Goal: Browse casually: Explore the website without a specific task or goal

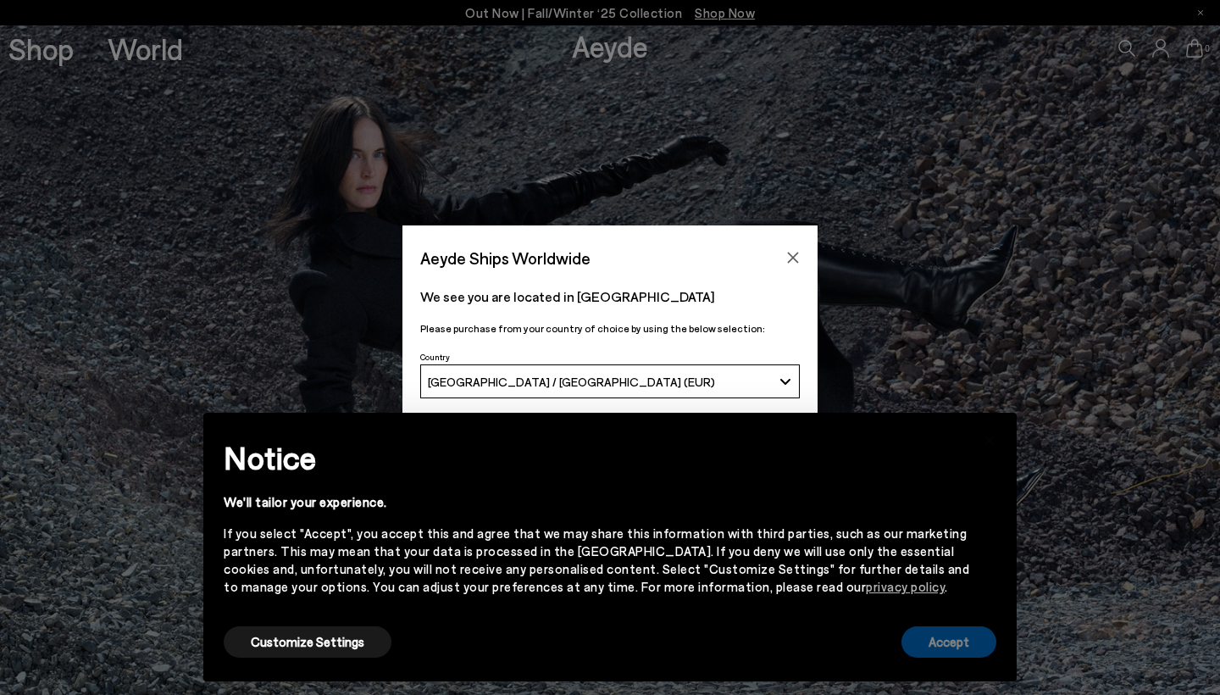
click at [922, 638] on button "Accept" at bounding box center [949, 641] width 95 height 31
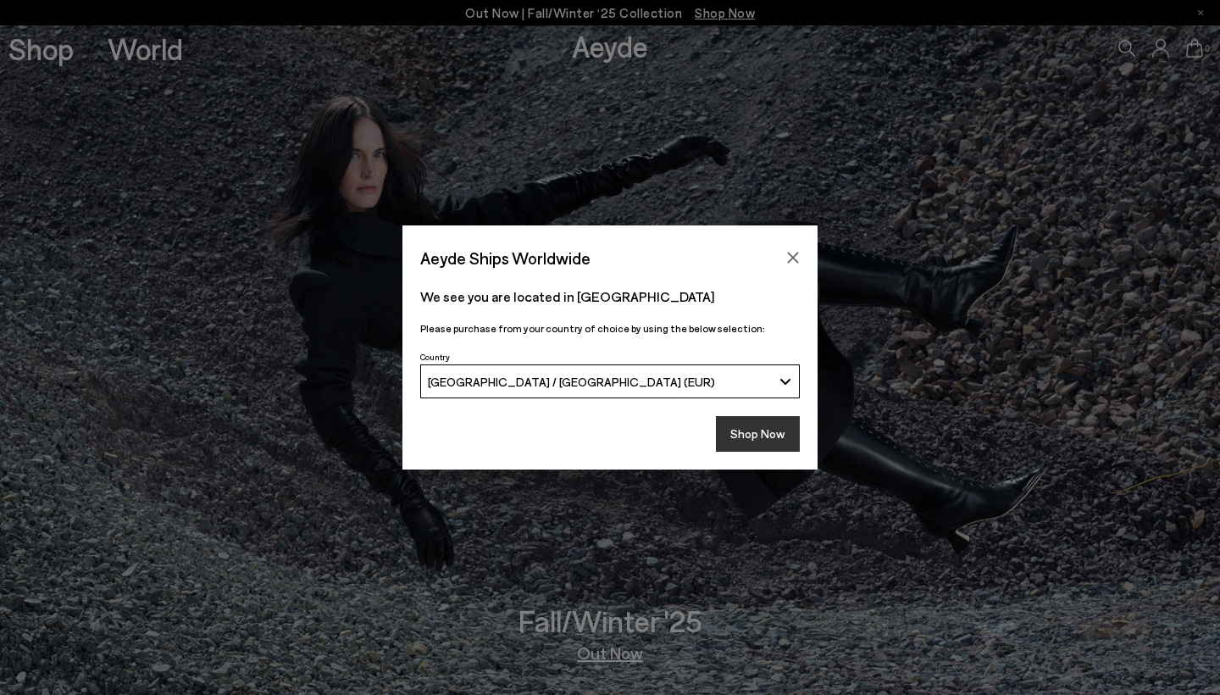
click at [760, 441] on button "Shop Now" at bounding box center [758, 434] width 84 height 36
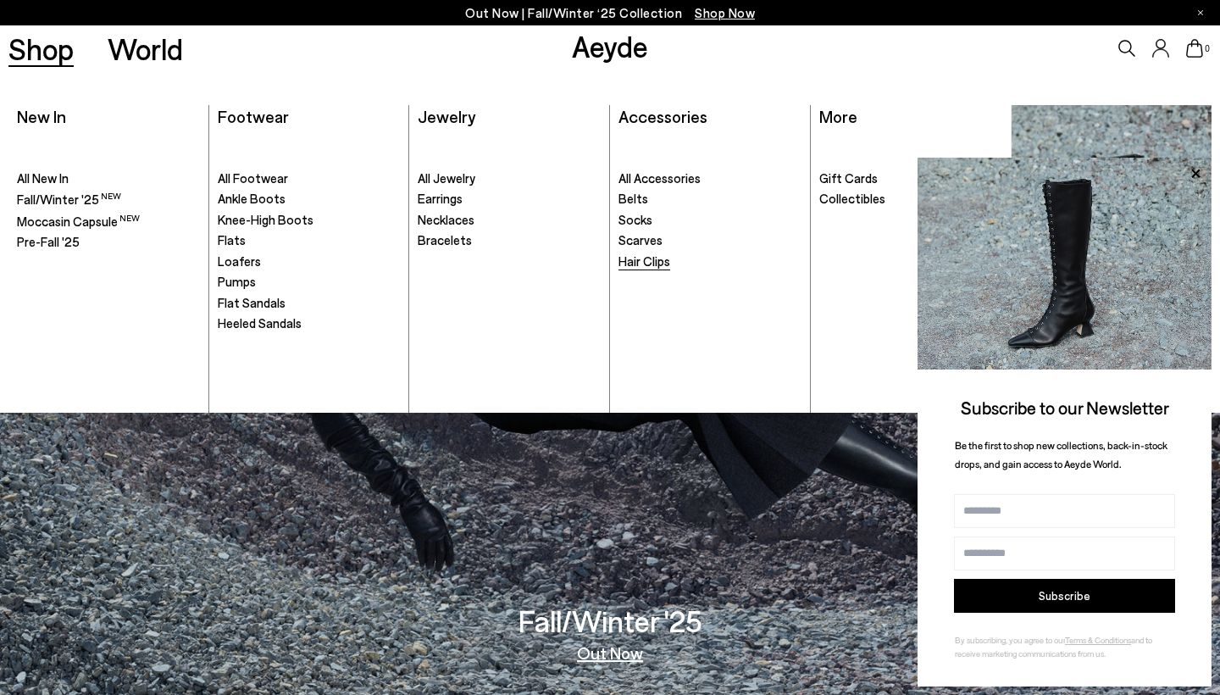
click at [657, 263] on span "Hair Clips" at bounding box center [645, 260] width 52 height 15
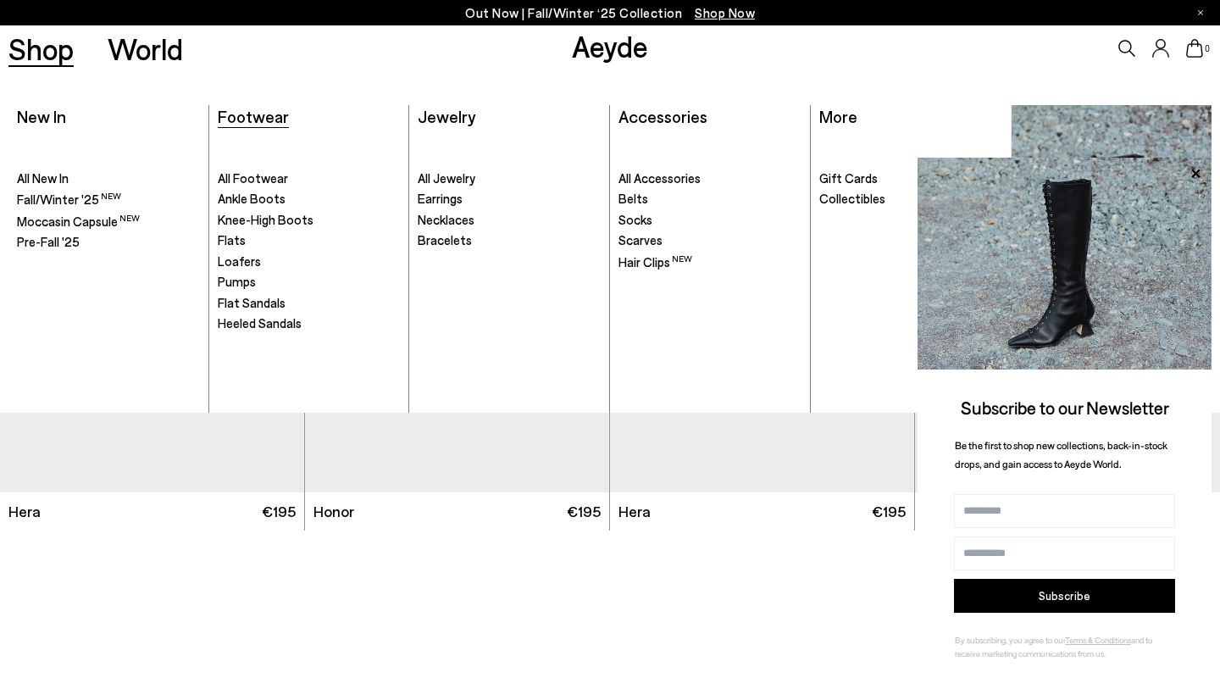
click at [253, 111] on span "Footwear" at bounding box center [253, 116] width 71 height 20
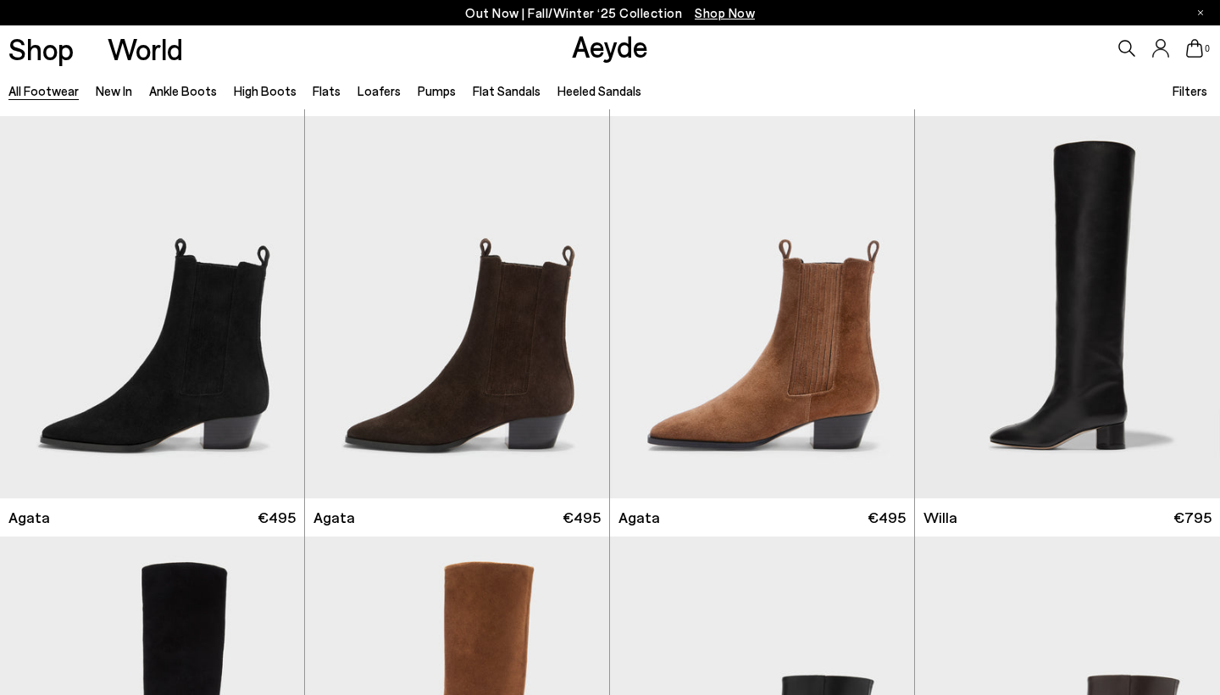
scroll to position [419, 0]
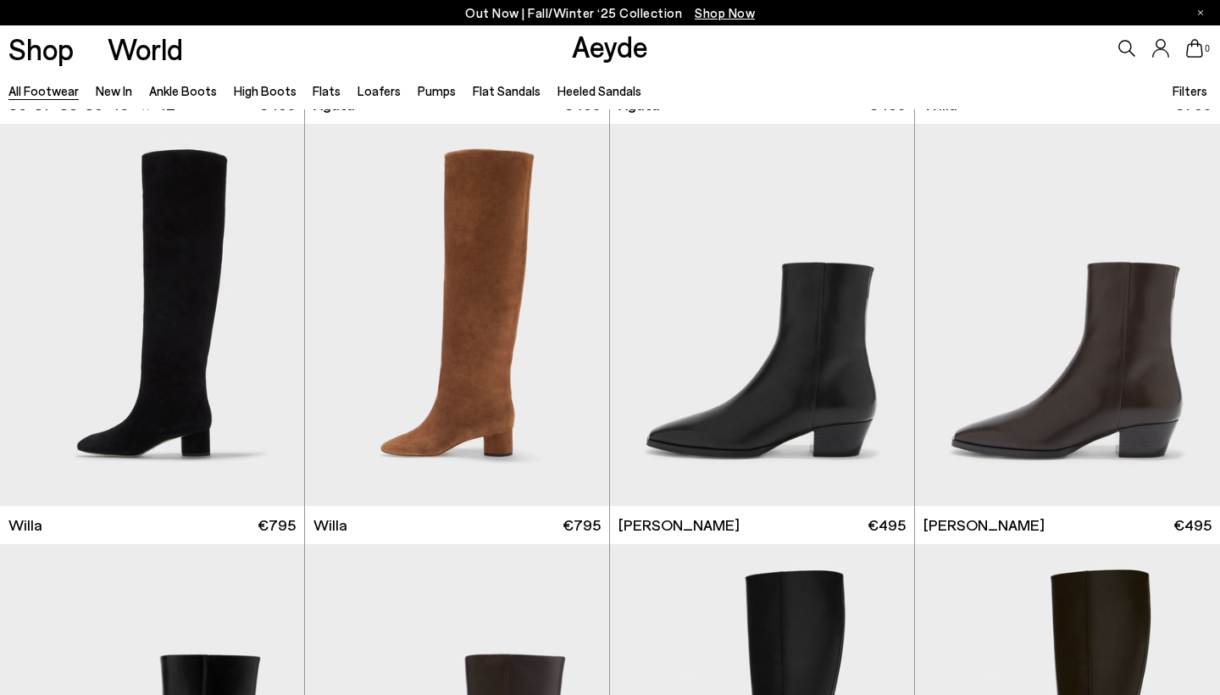
scroll to position [988, 0]
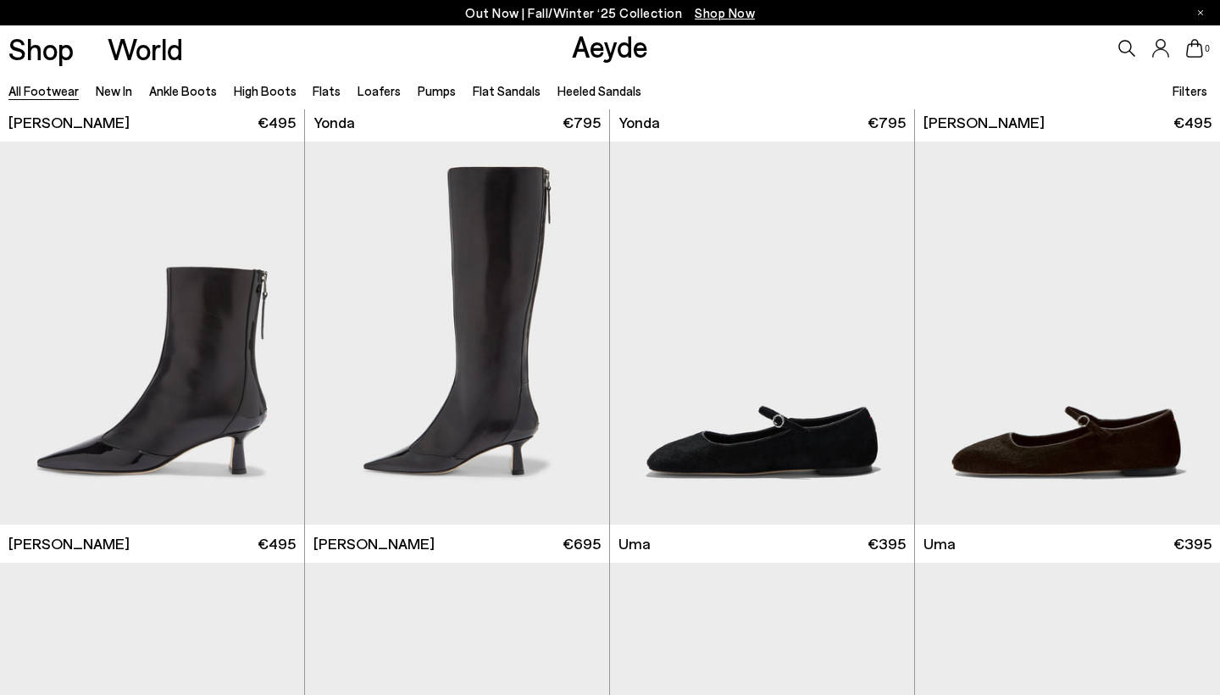
scroll to position [4209, 0]
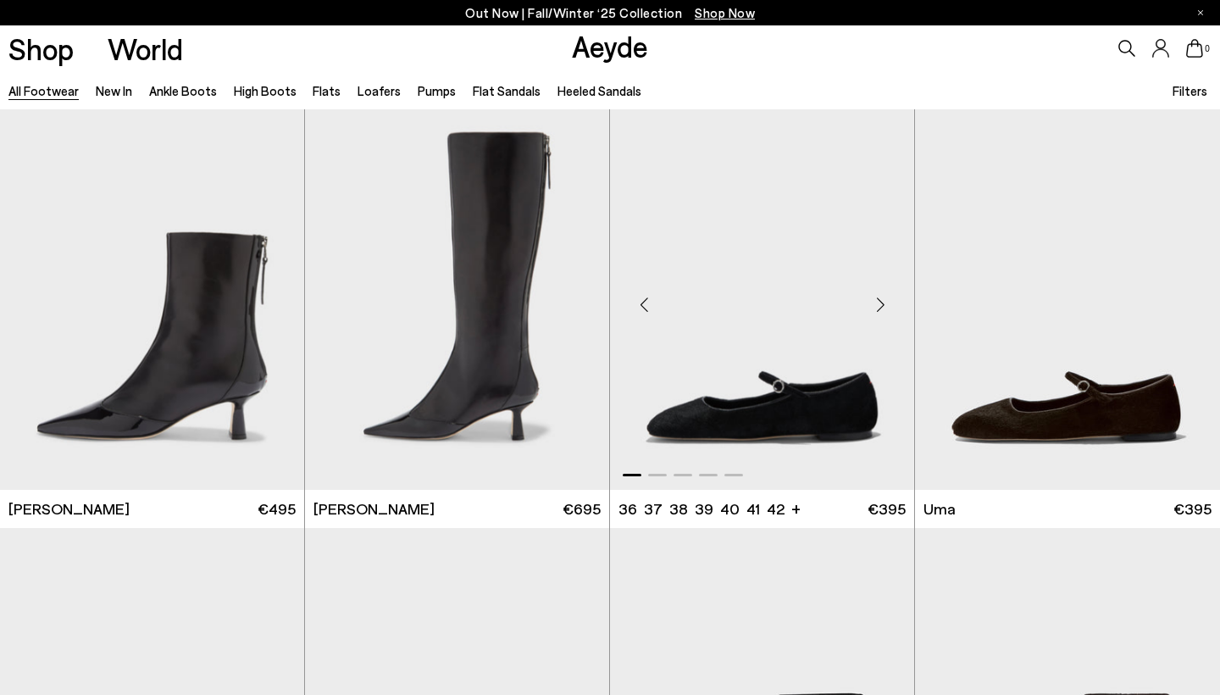
click at [880, 296] on div "Next slide" at bounding box center [880, 305] width 51 height 51
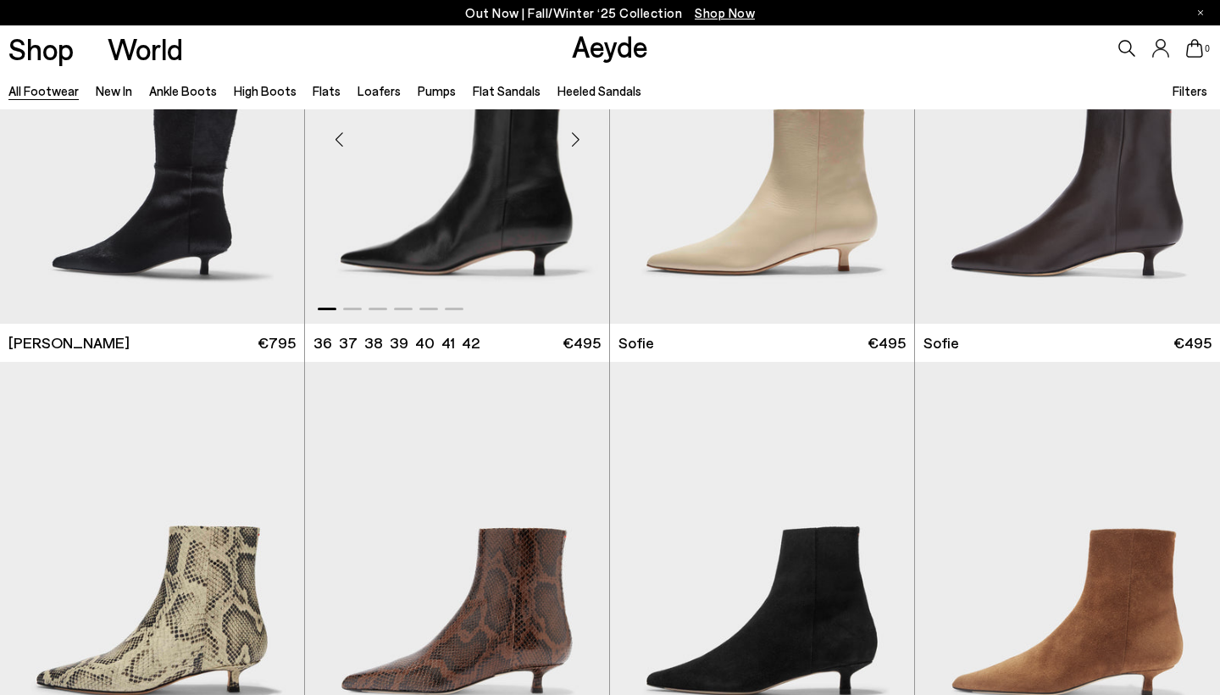
scroll to position [5439, 0]
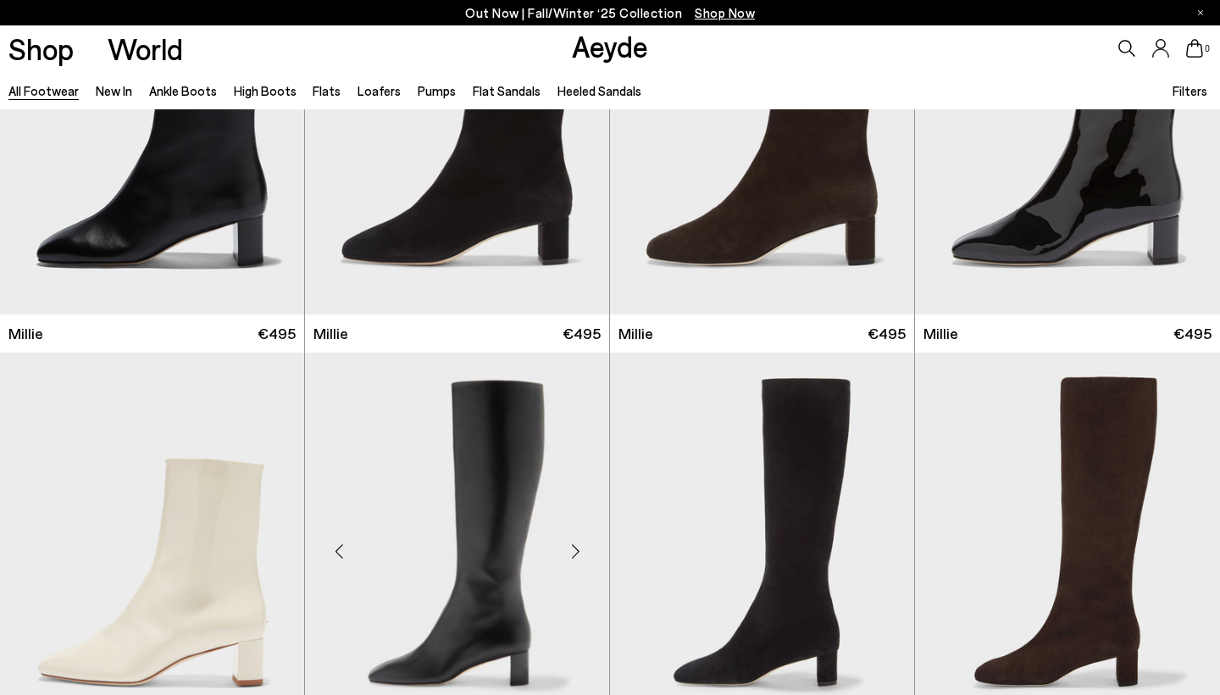
scroll to position [7226, 0]
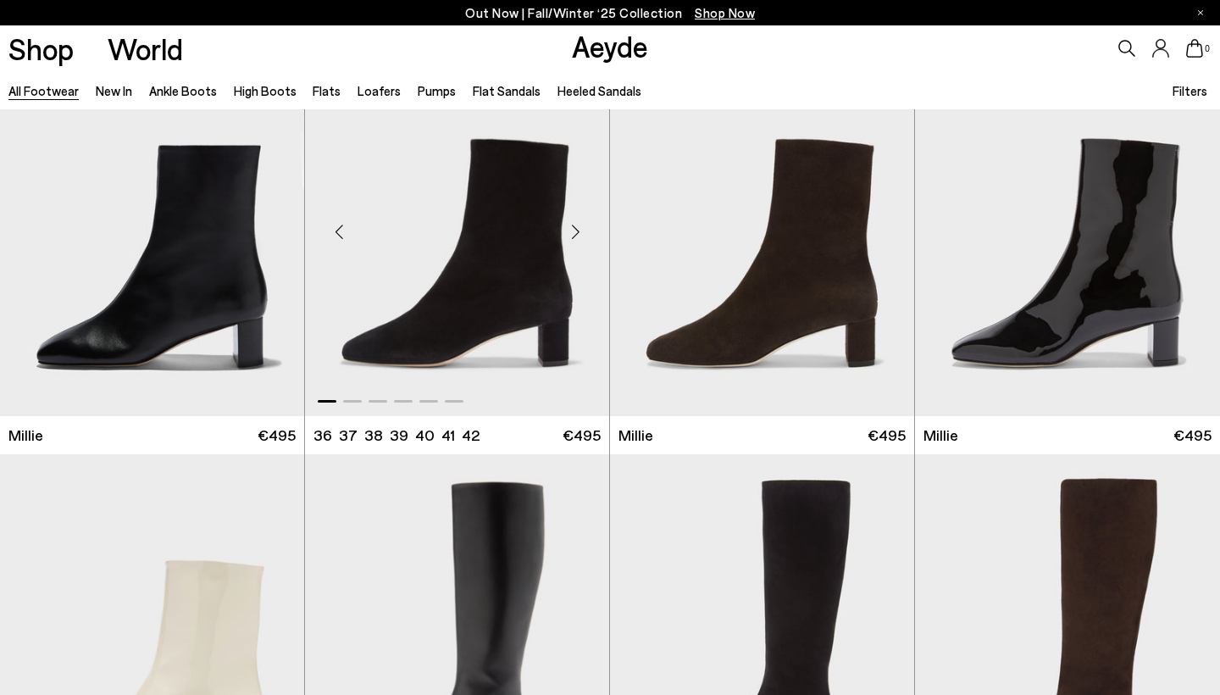
click at [579, 229] on div "Next slide" at bounding box center [575, 232] width 51 height 51
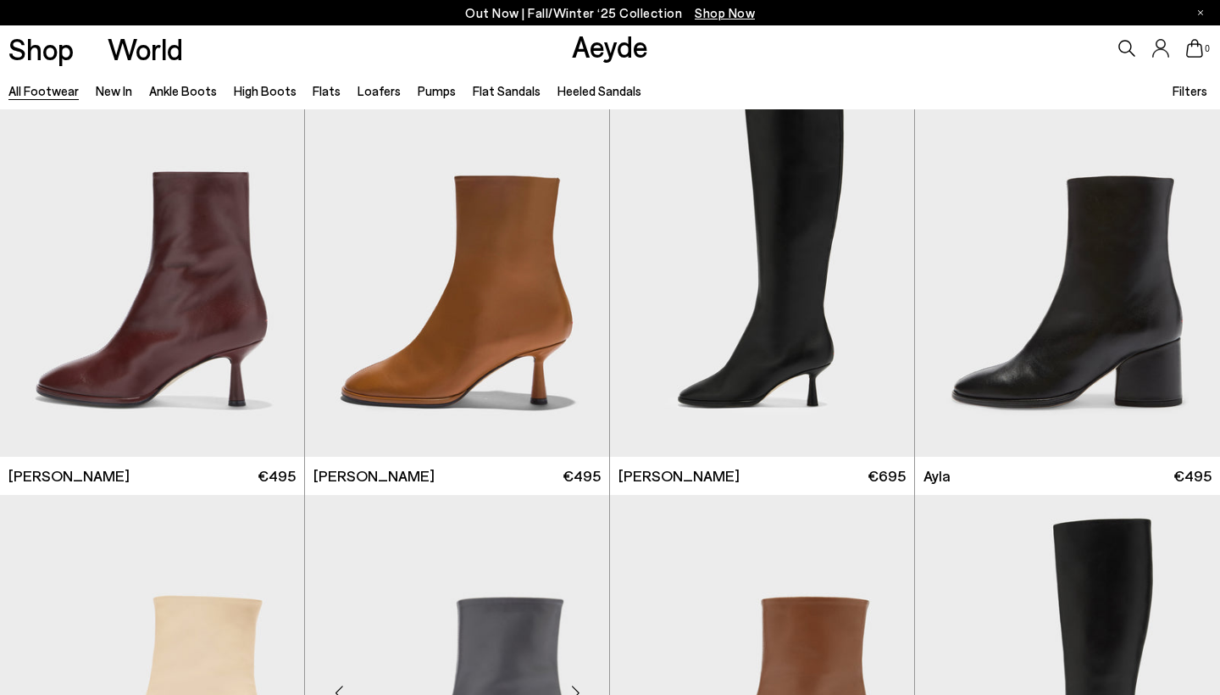
scroll to position [8809, 0]
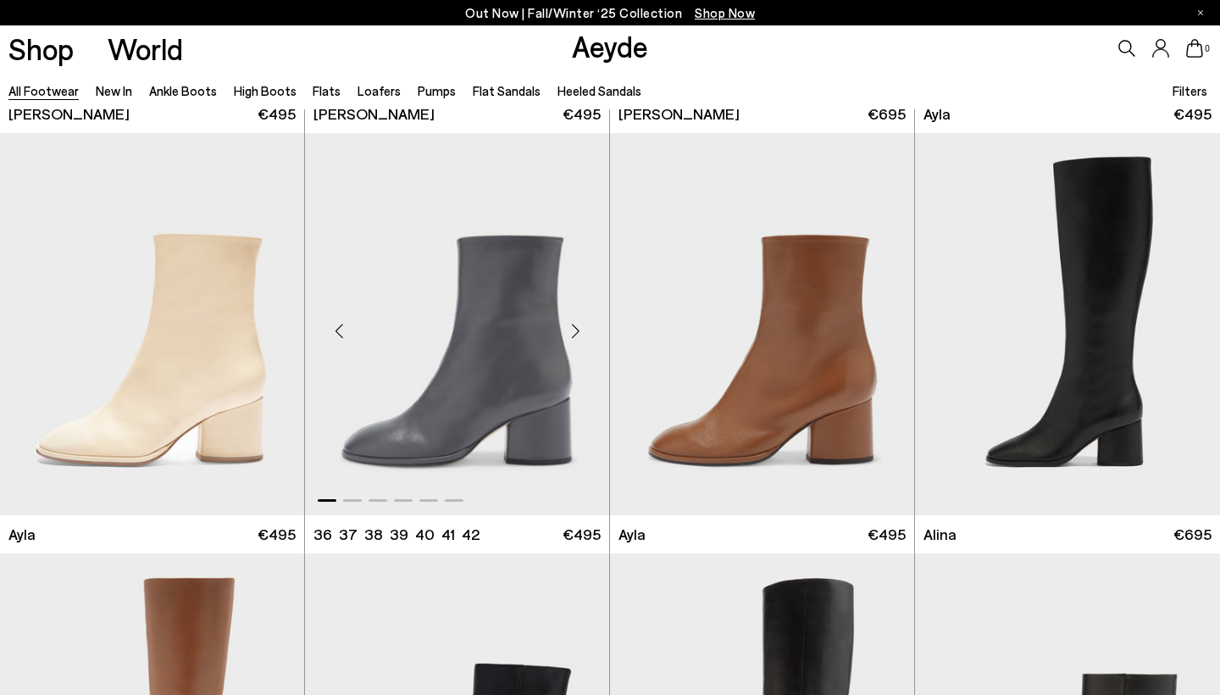
click at [574, 321] on div "Next slide" at bounding box center [575, 330] width 51 height 51
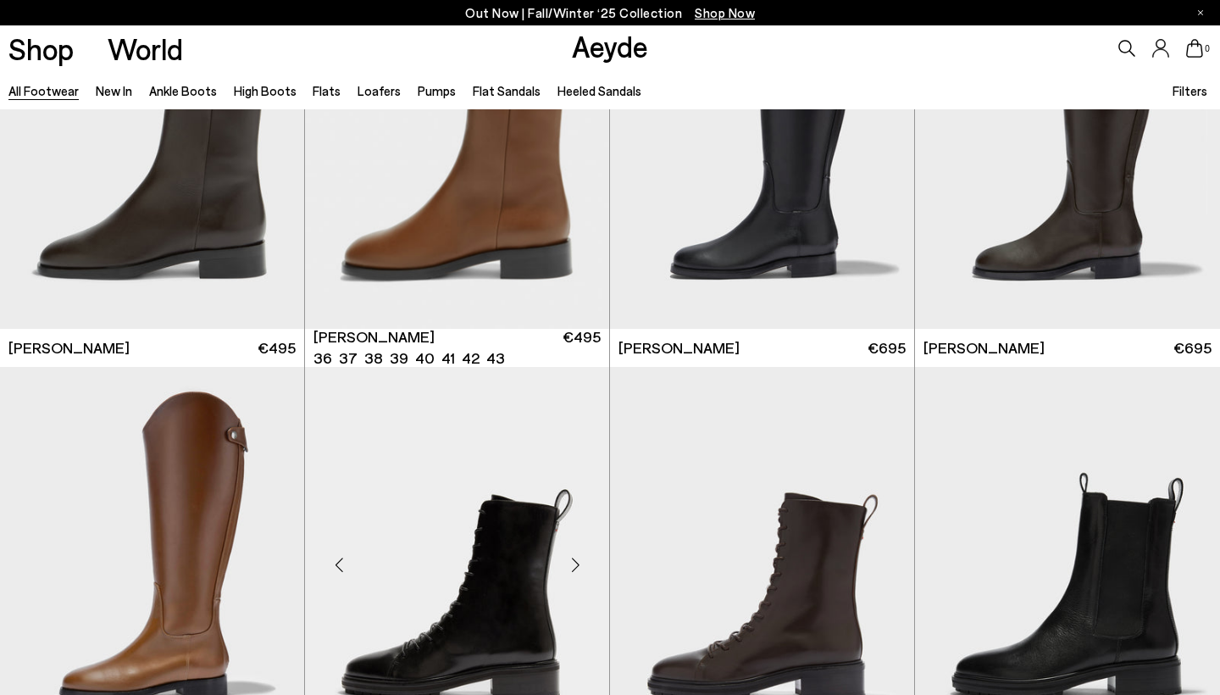
scroll to position [10441, 0]
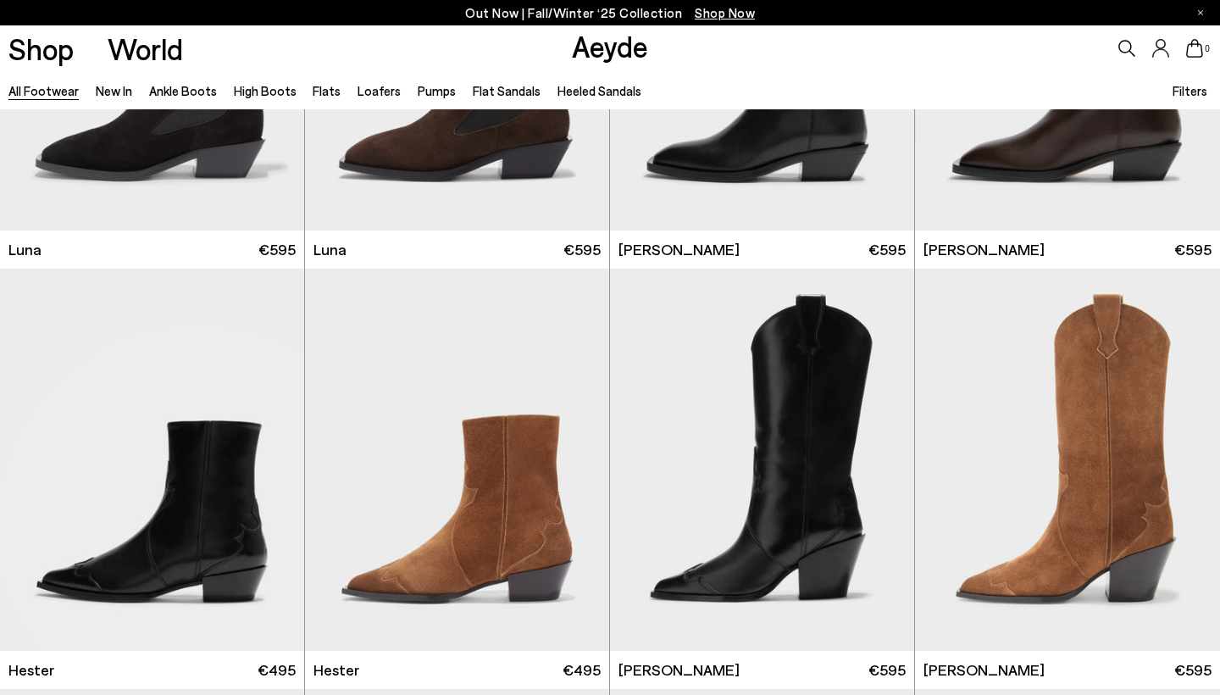
scroll to position [12713, 0]
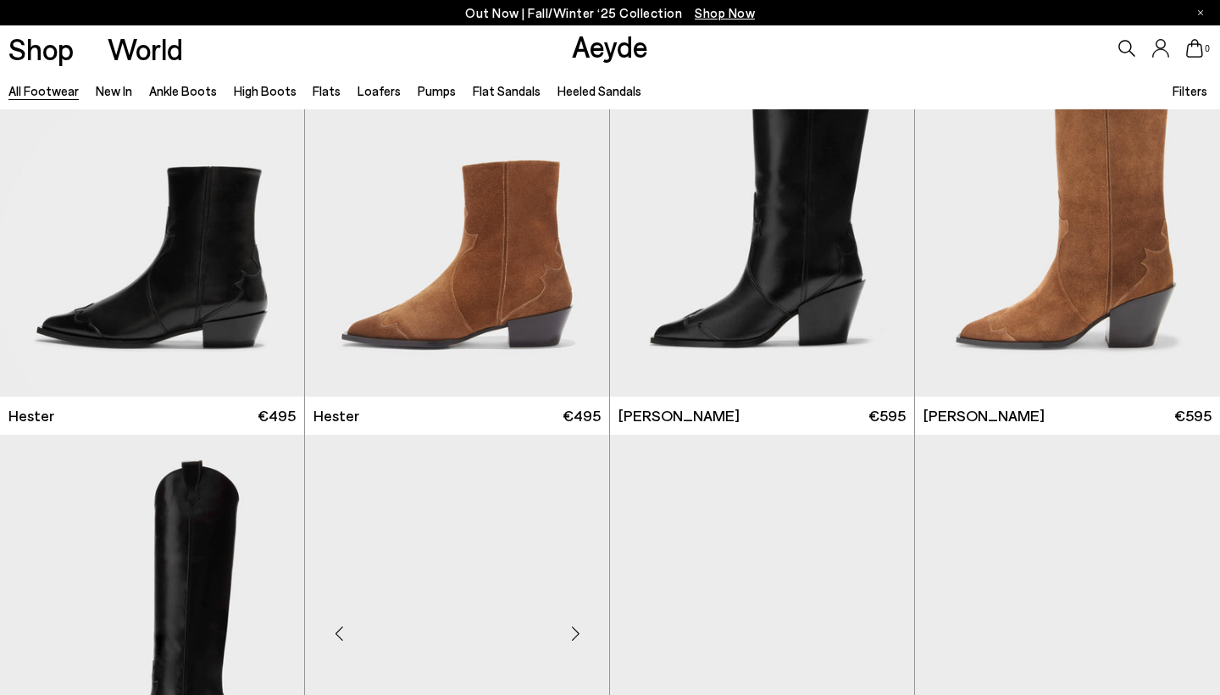
scroll to position [13261, 0]
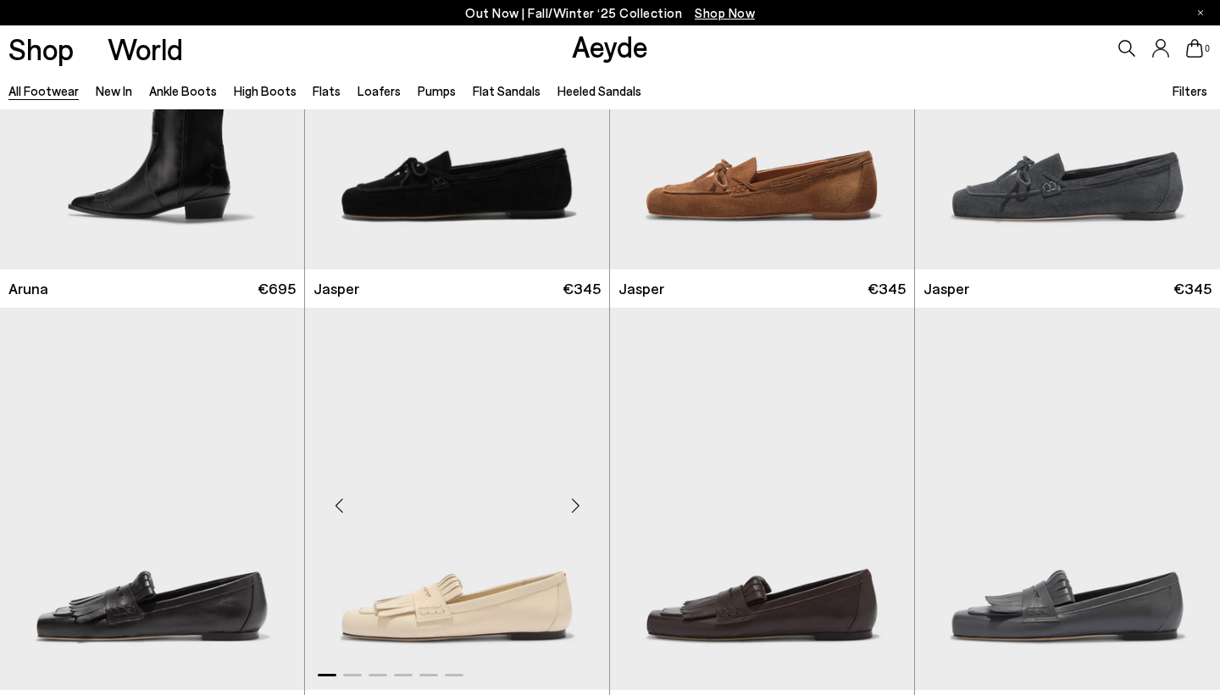
click at [574, 497] on div "Next slide" at bounding box center [575, 505] width 51 height 51
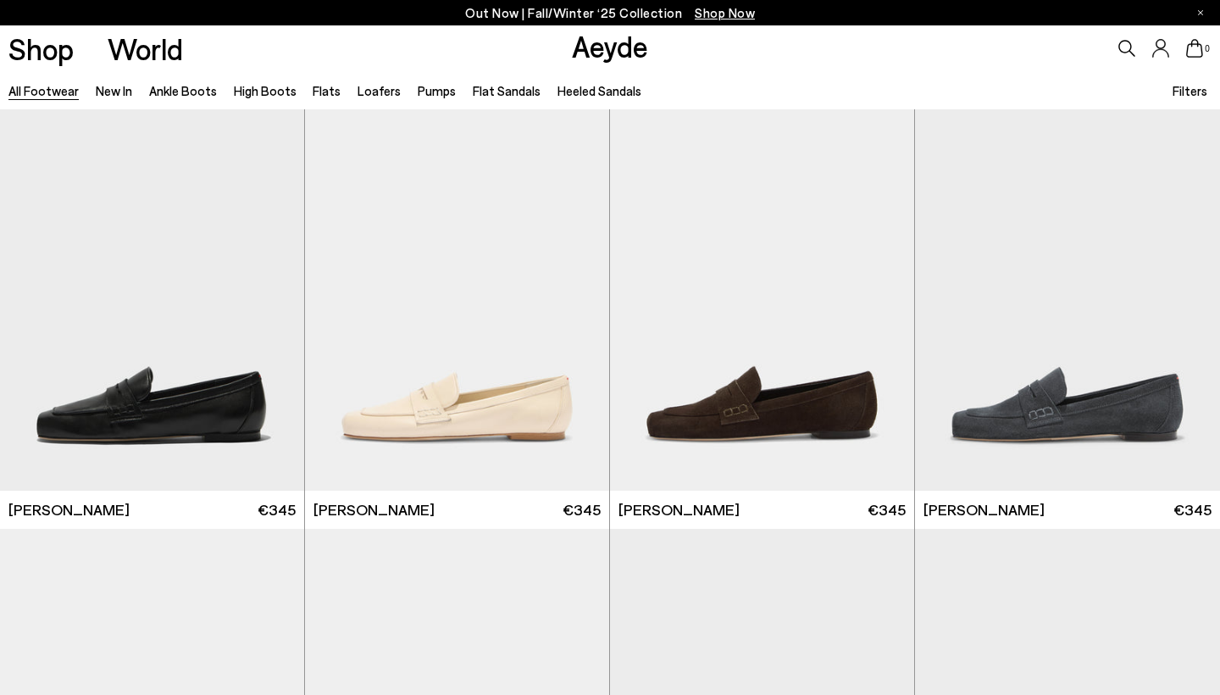
scroll to position [13939, 0]
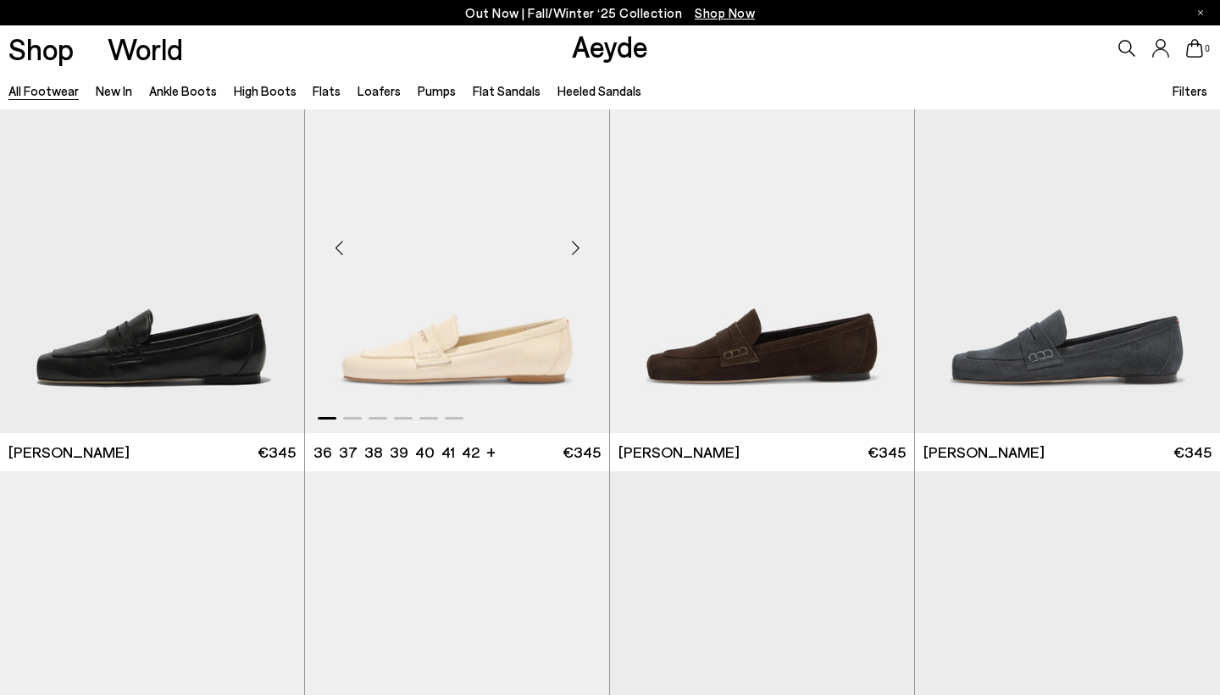
click at [575, 240] on div "Next slide" at bounding box center [575, 248] width 51 height 51
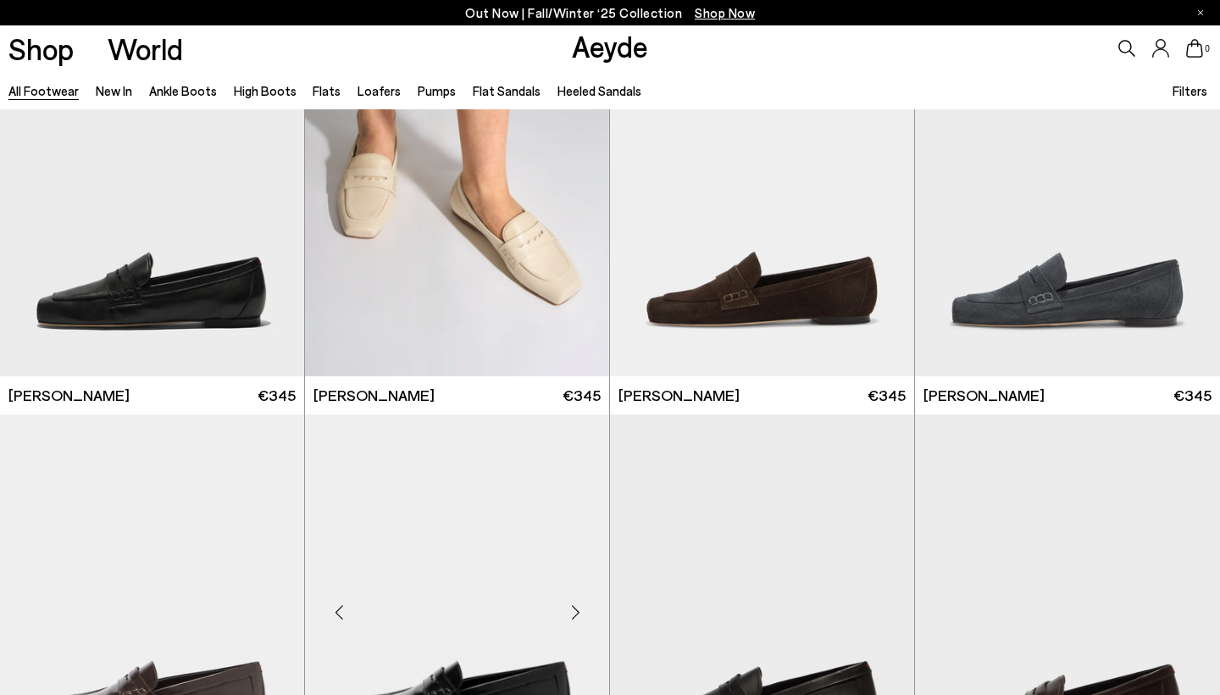
scroll to position [14164, 0]
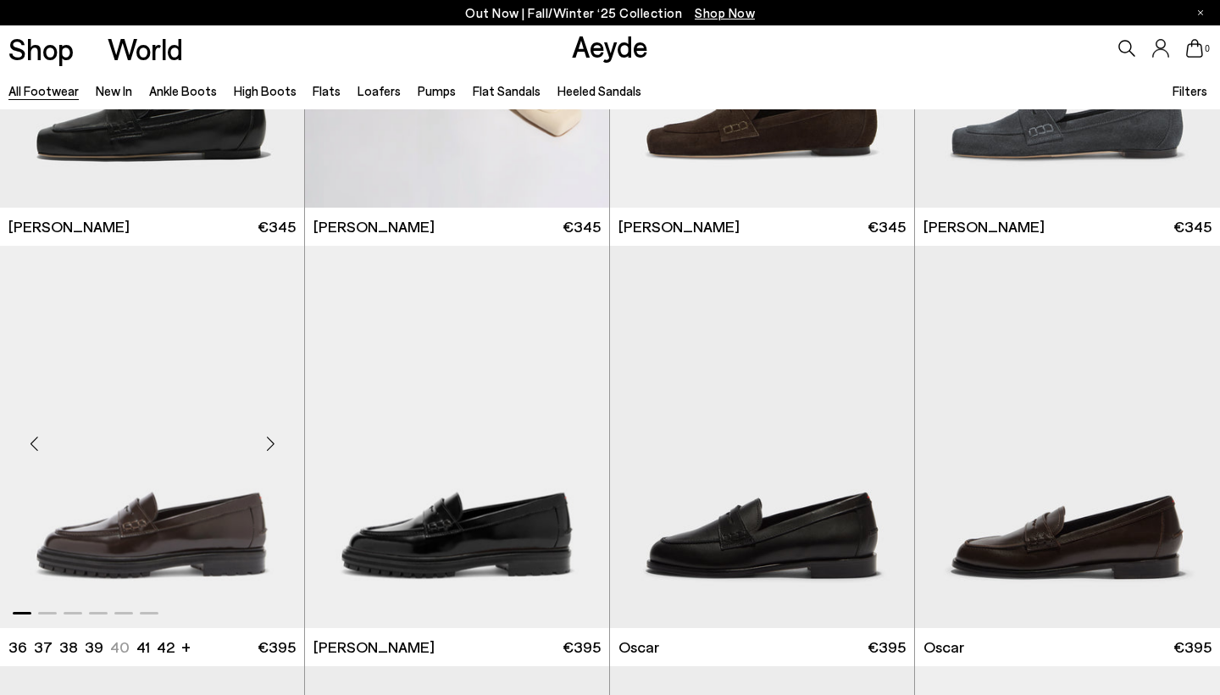
click at [271, 430] on div "Next slide" at bounding box center [270, 443] width 51 height 51
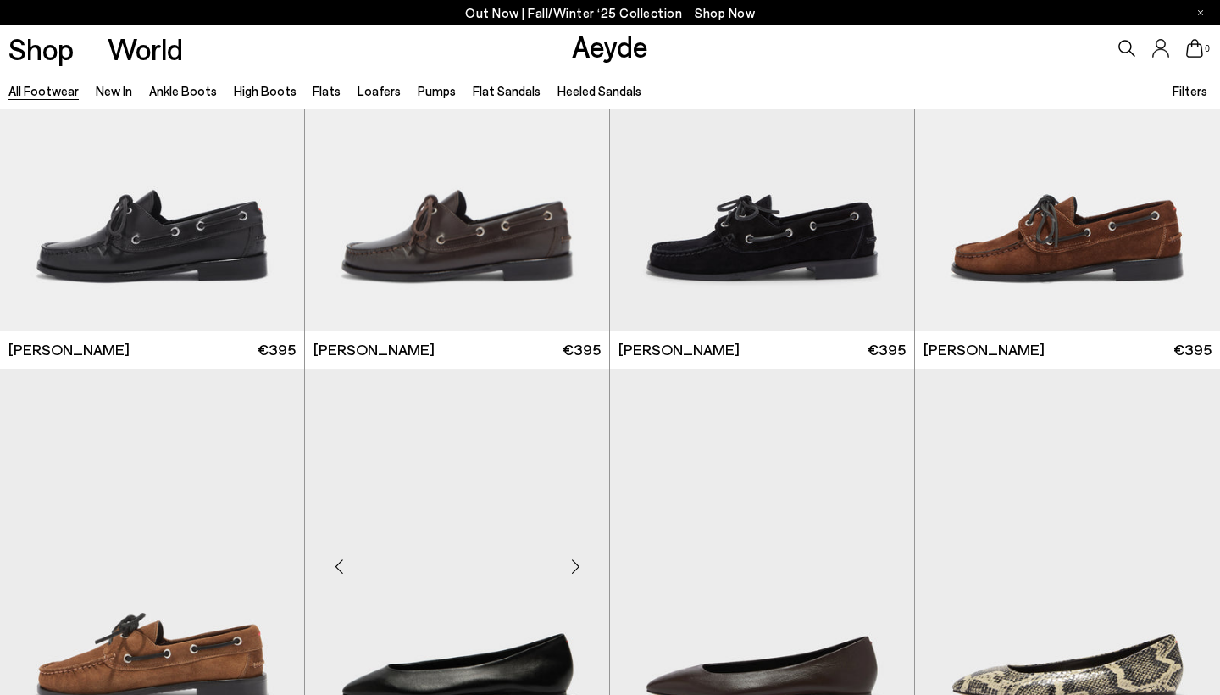
scroll to position [15629, 0]
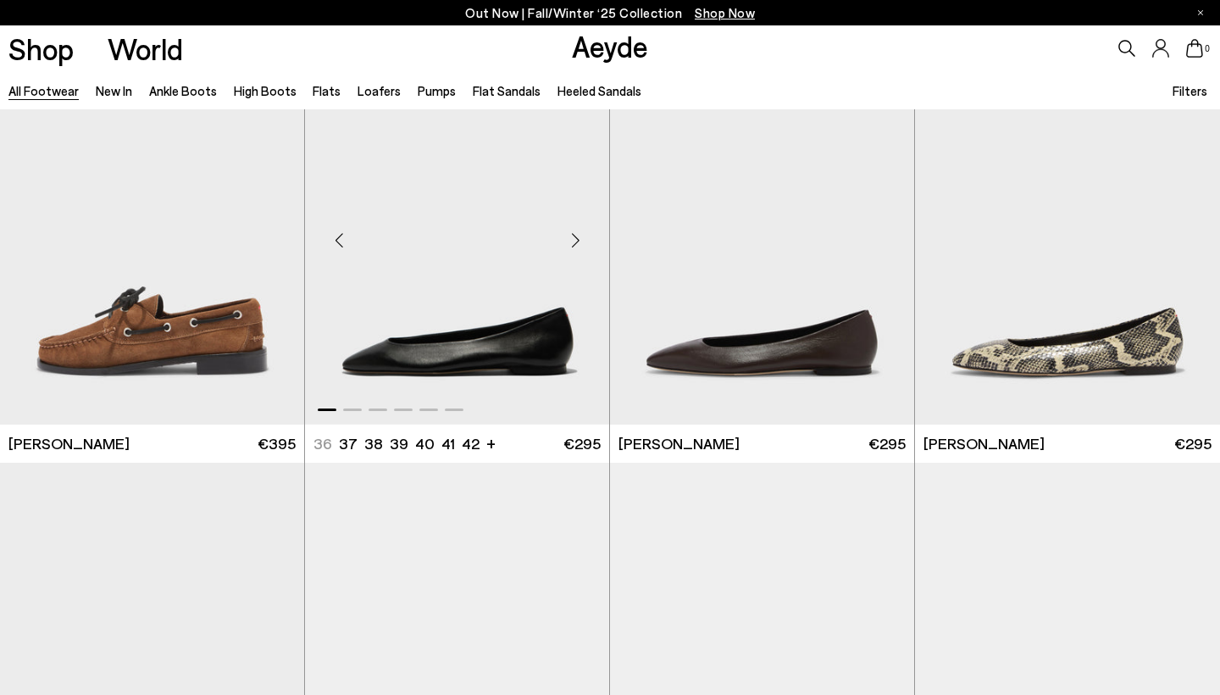
click at [579, 232] on div "Next slide" at bounding box center [575, 239] width 51 height 51
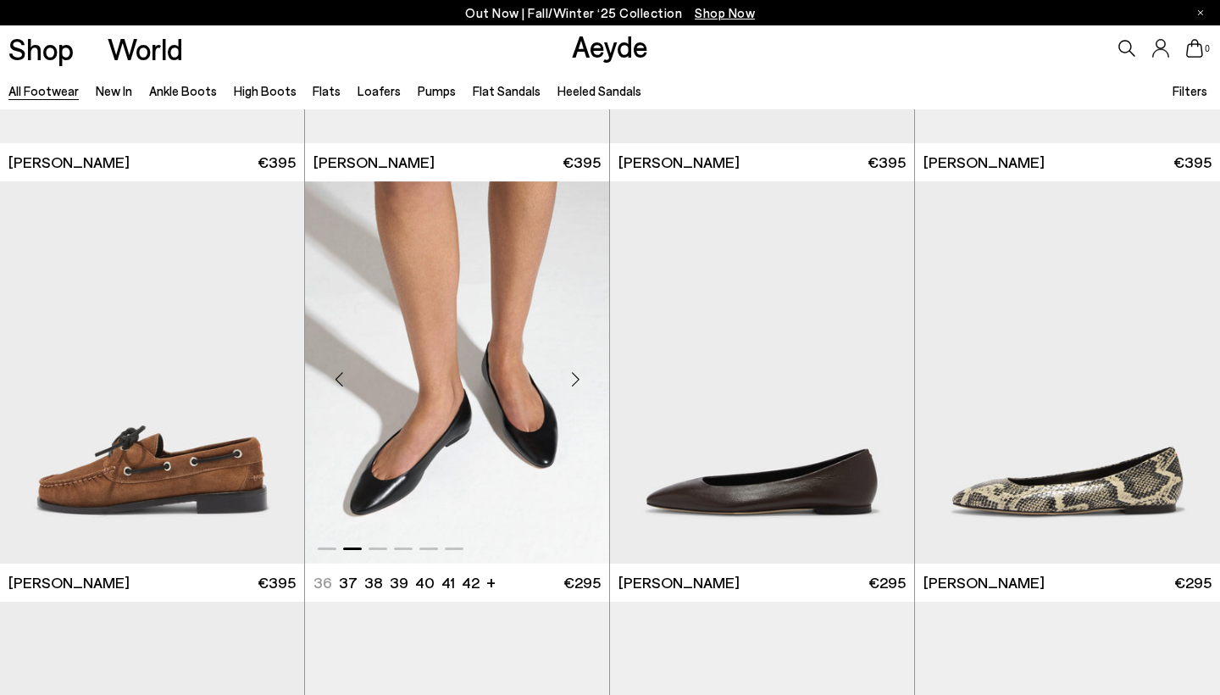
scroll to position [15435, 0]
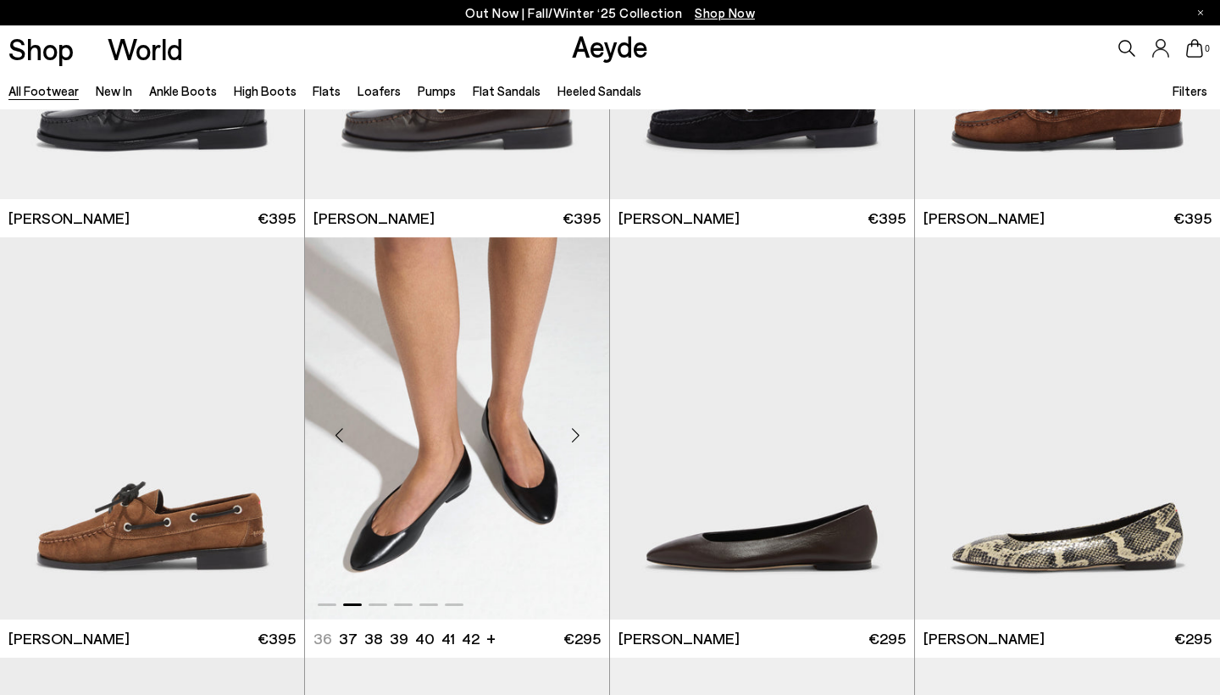
click at [579, 428] on div "Next slide" at bounding box center [575, 434] width 51 height 51
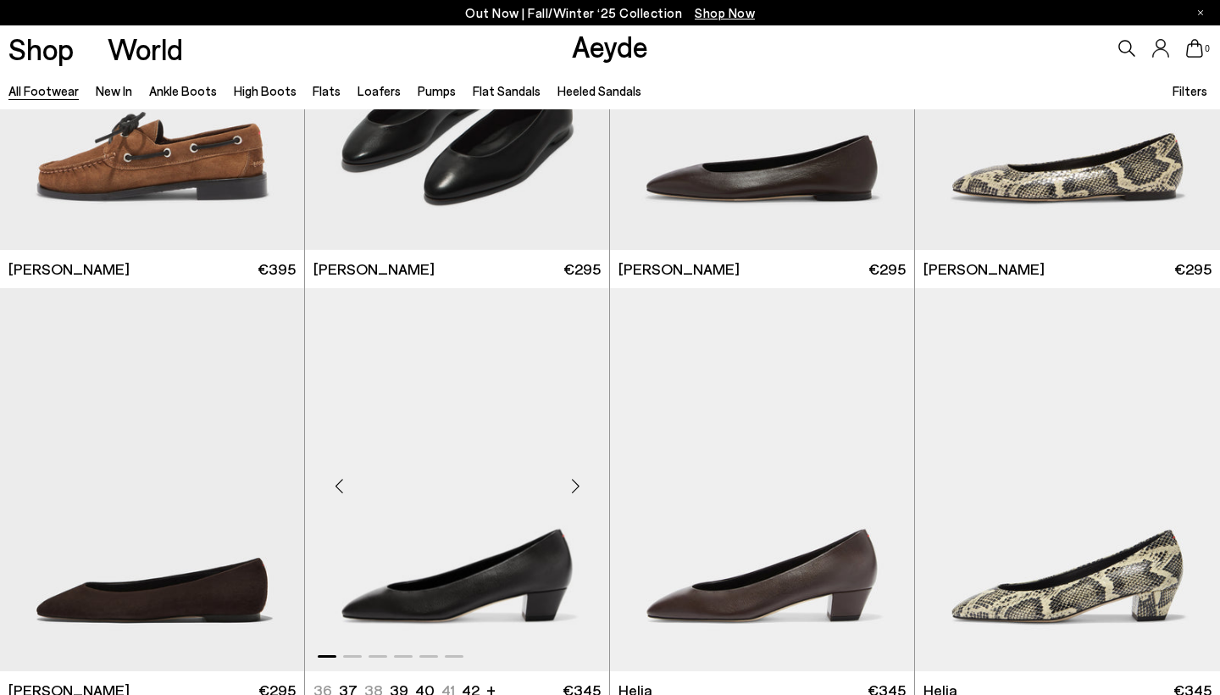
scroll to position [15873, 0]
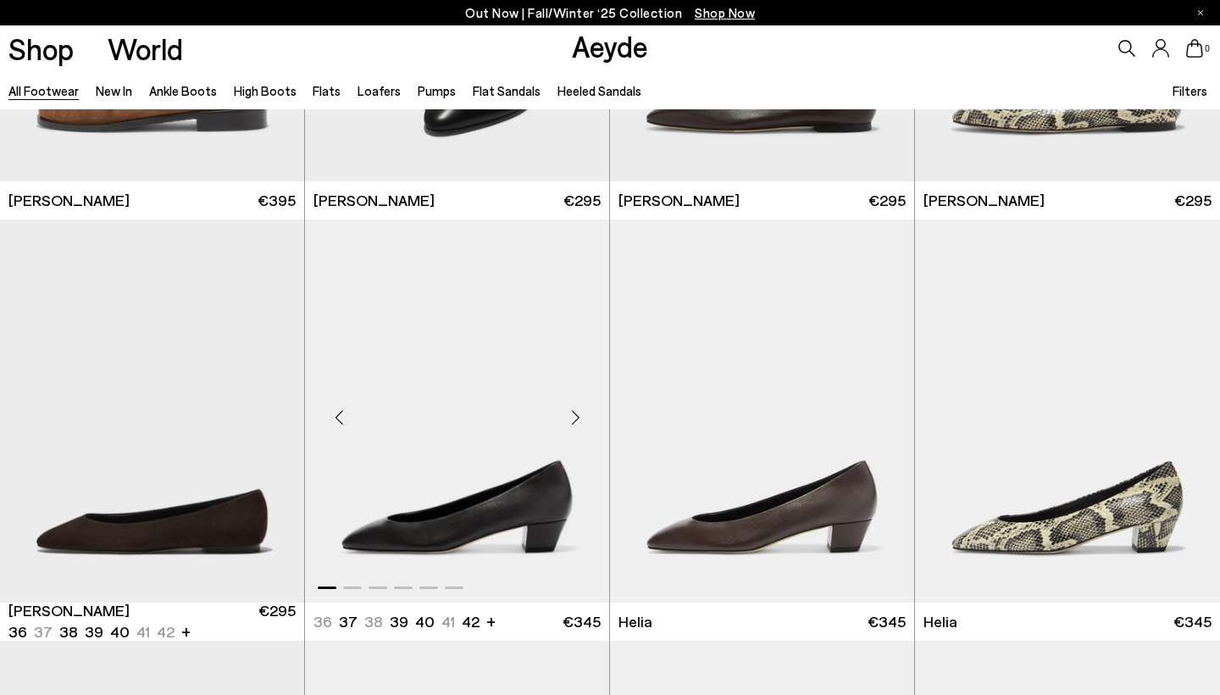
click at [574, 412] on div "Next slide" at bounding box center [575, 417] width 51 height 51
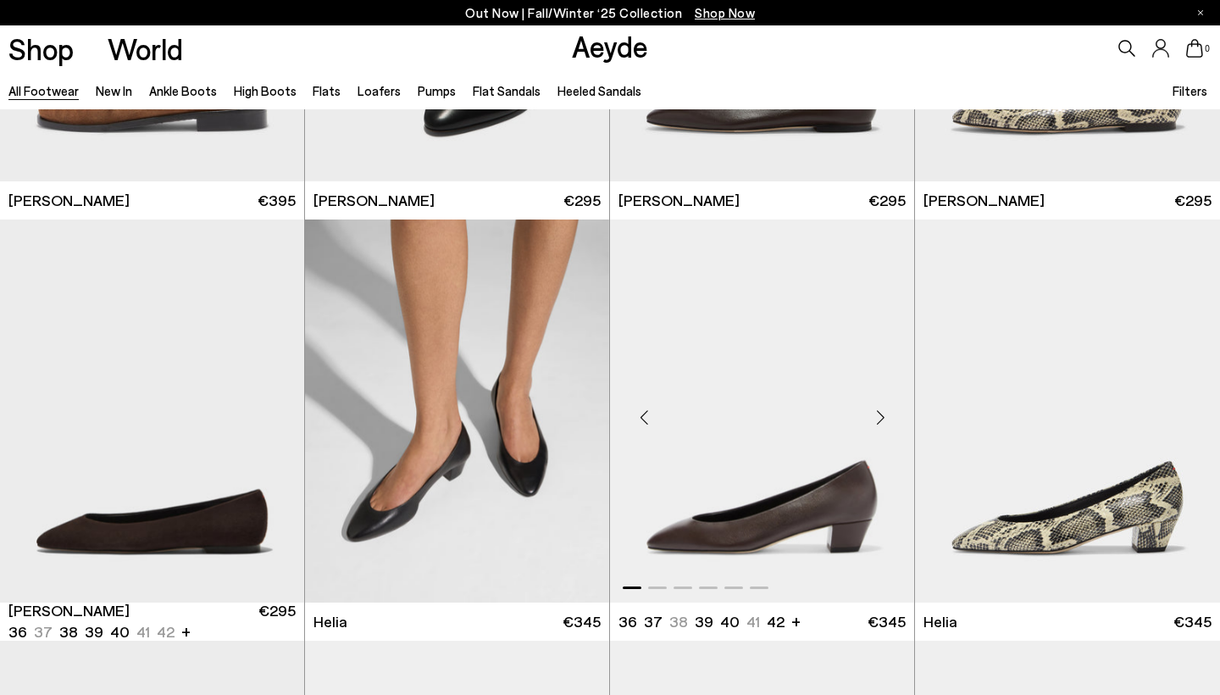
click at [878, 402] on div "Next slide" at bounding box center [880, 417] width 51 height 51
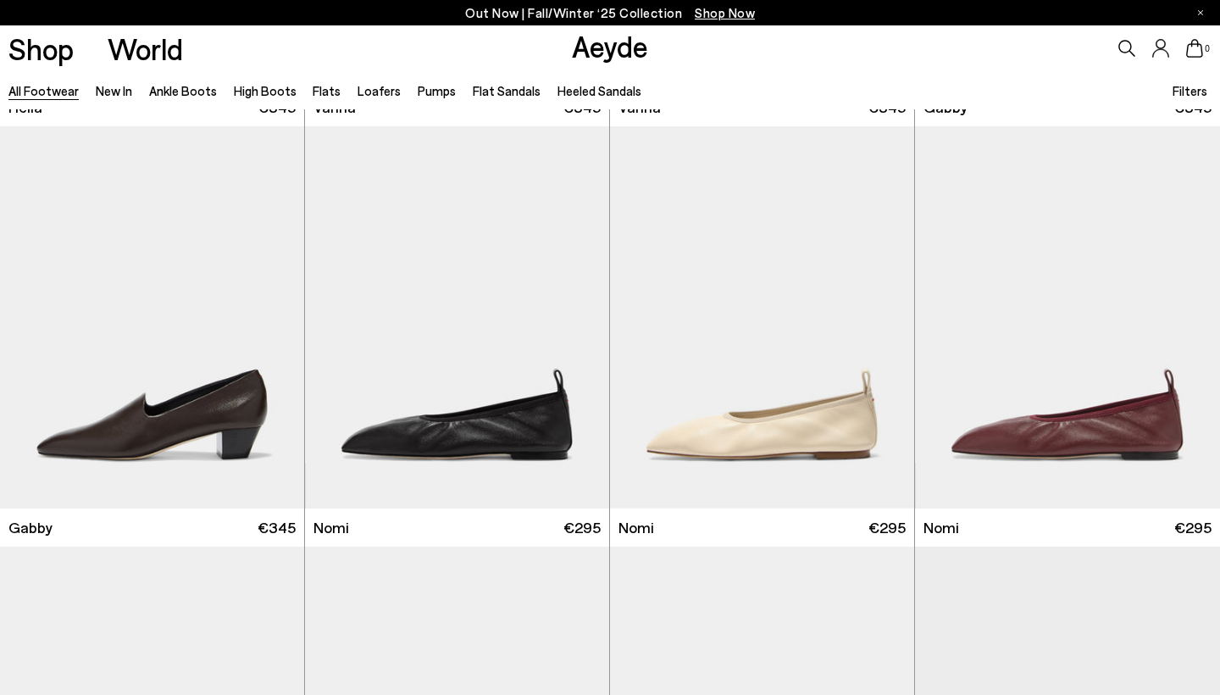
scroll to position [16833, 0]
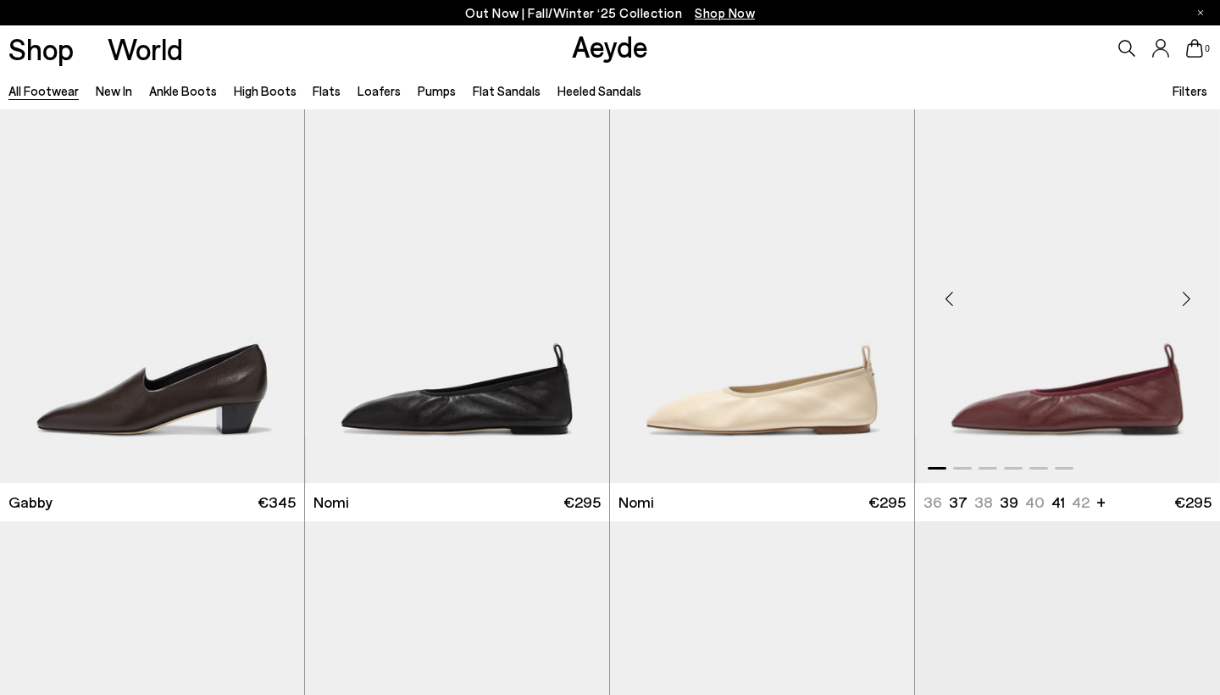
click at [1189, 289] on div "Next slide" at bounding box center [1186, 299] width 51 height 51
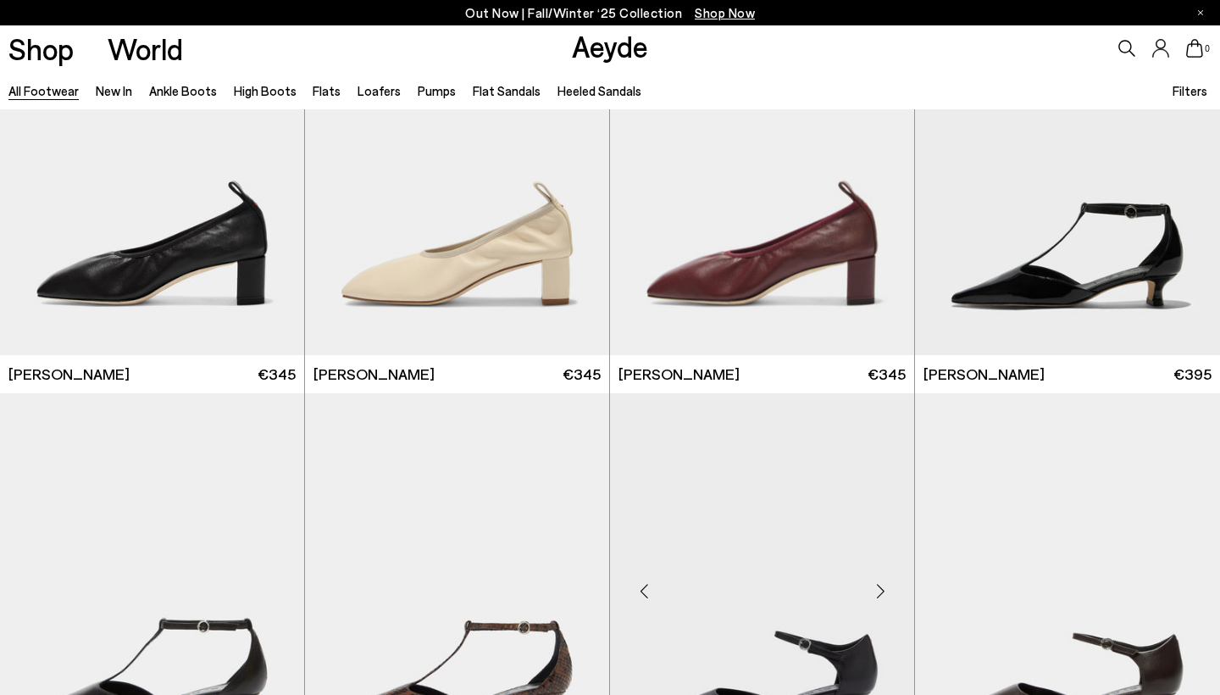
scroll to position [17977, 0]
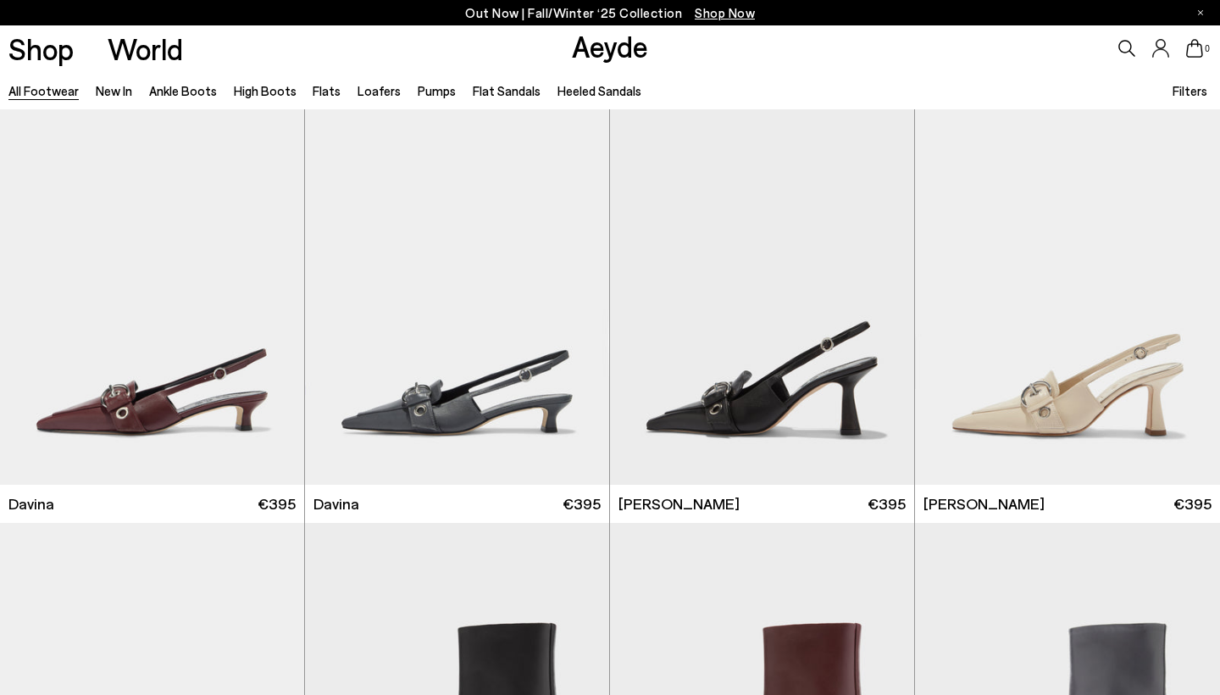
scroll to position [19597, 0]
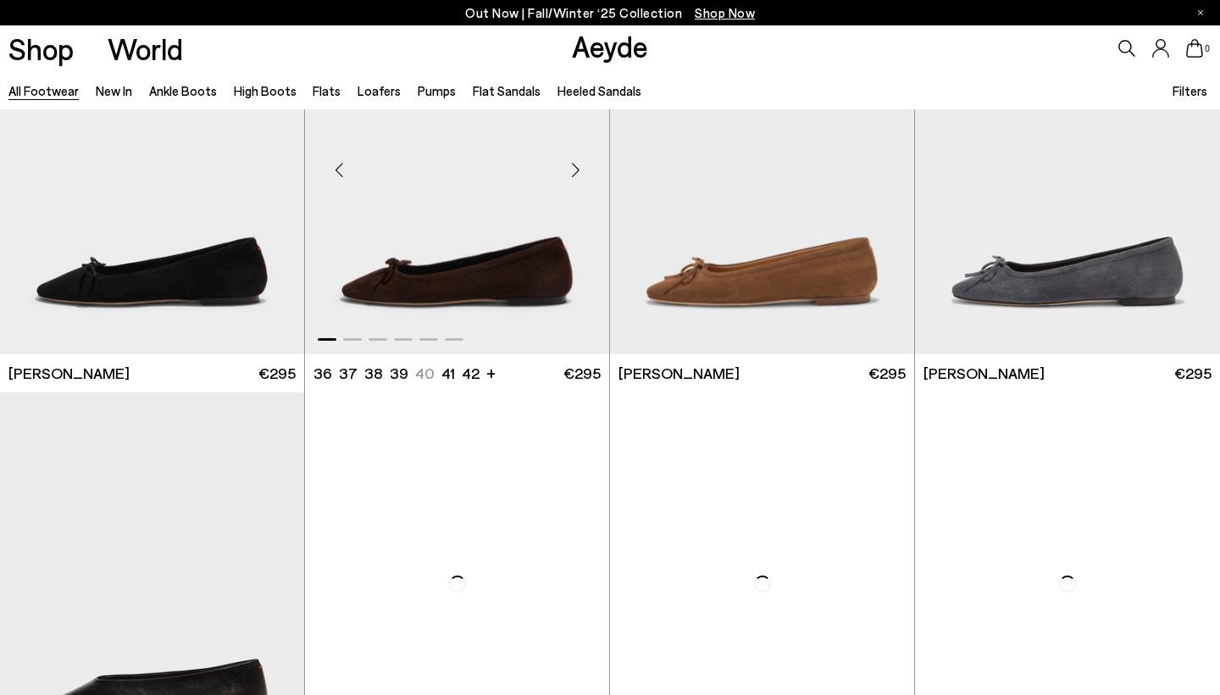
scroll to position [22171, 0]
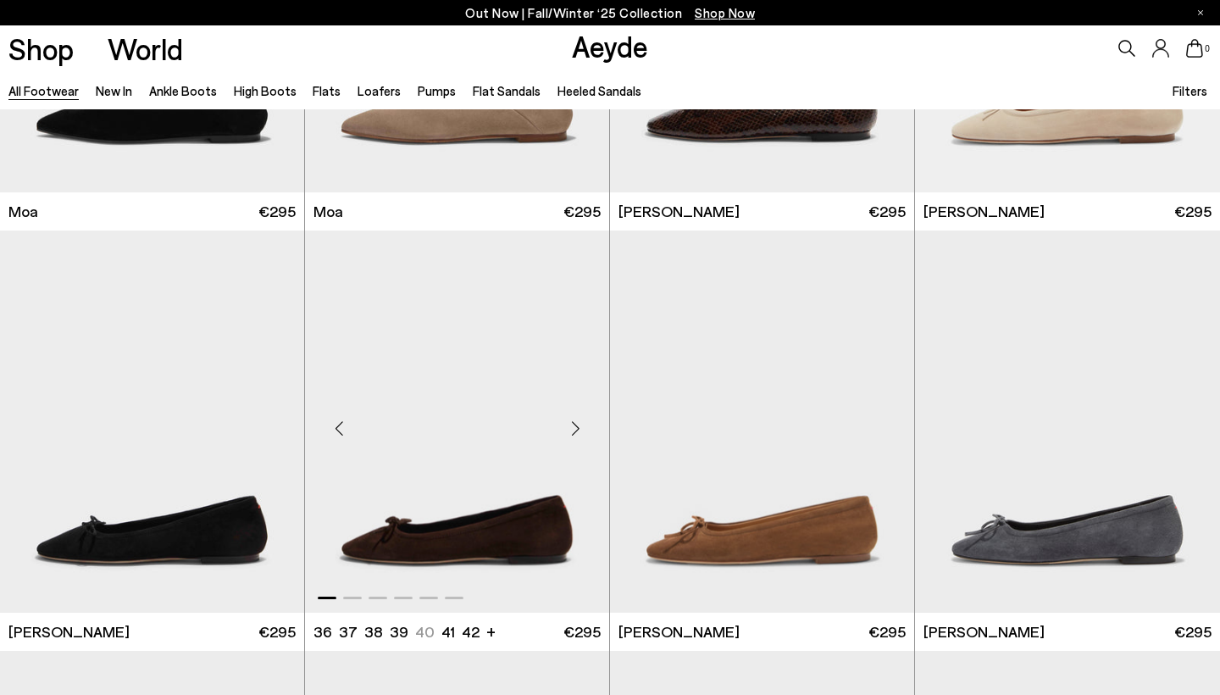
click at [578, 409] on div "Next slide" at bounding box center [575, 428] width 51 height 51
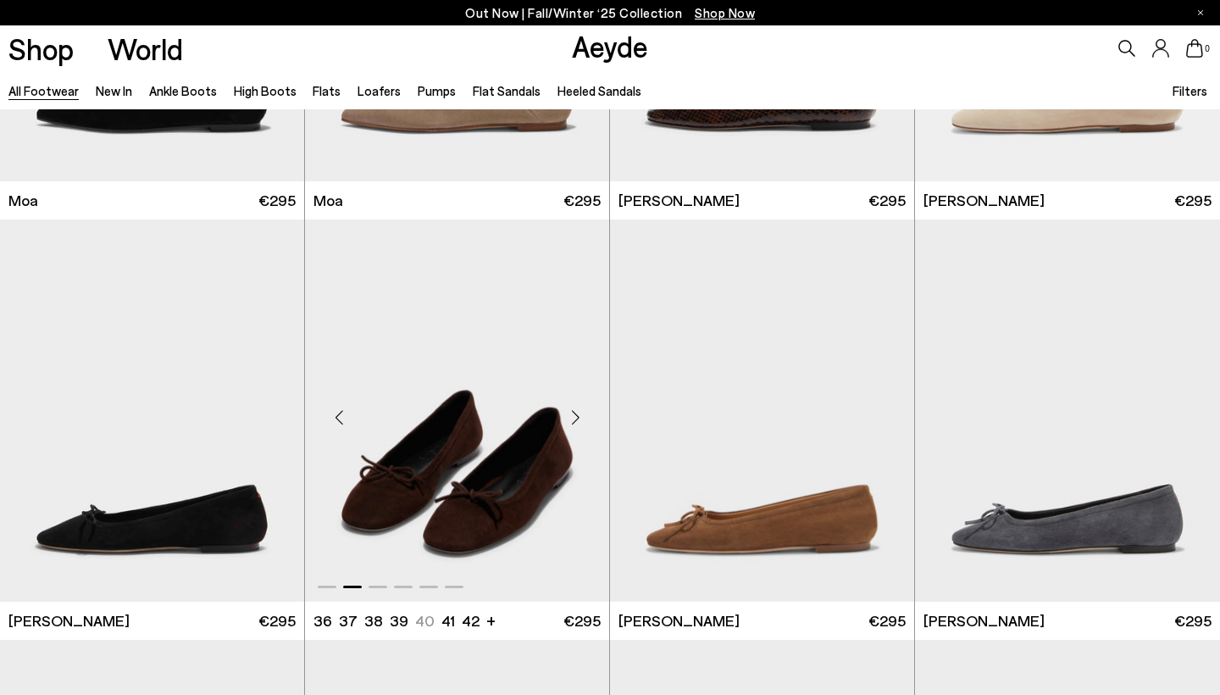
scroll to position [22856, 0]
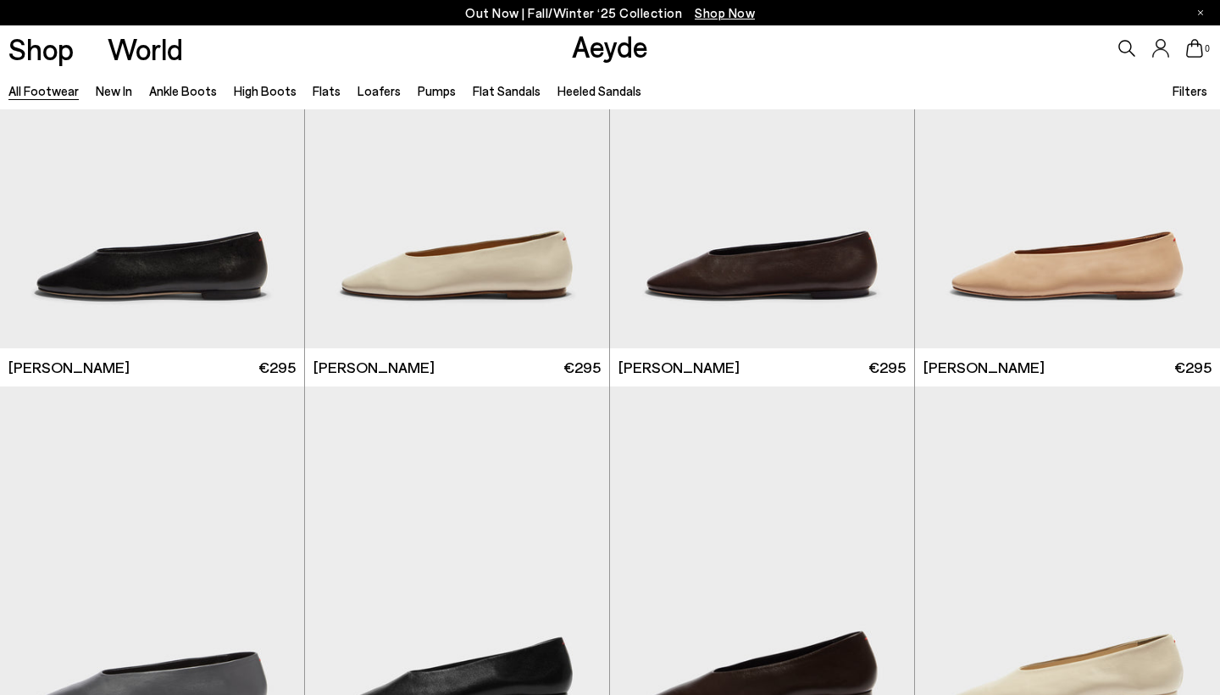
scroll to position [23381, 0]
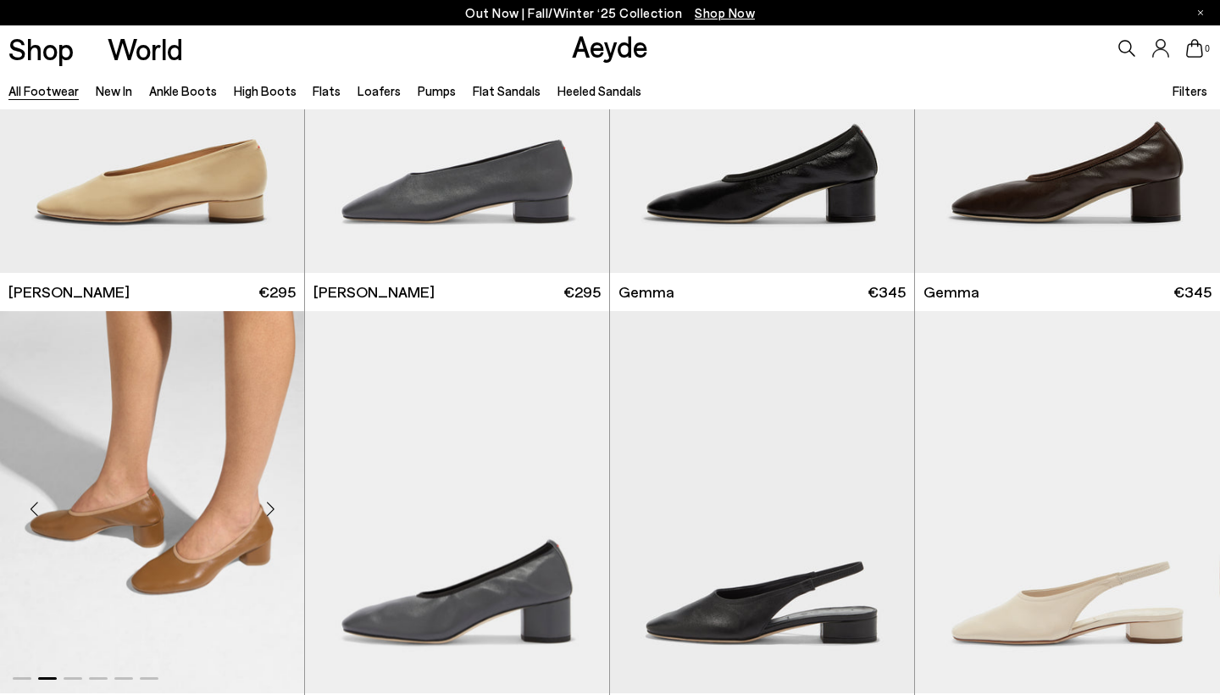
click at [265, 490] on div "Next slide" at bounding box center [270, 508] width 51 height 51
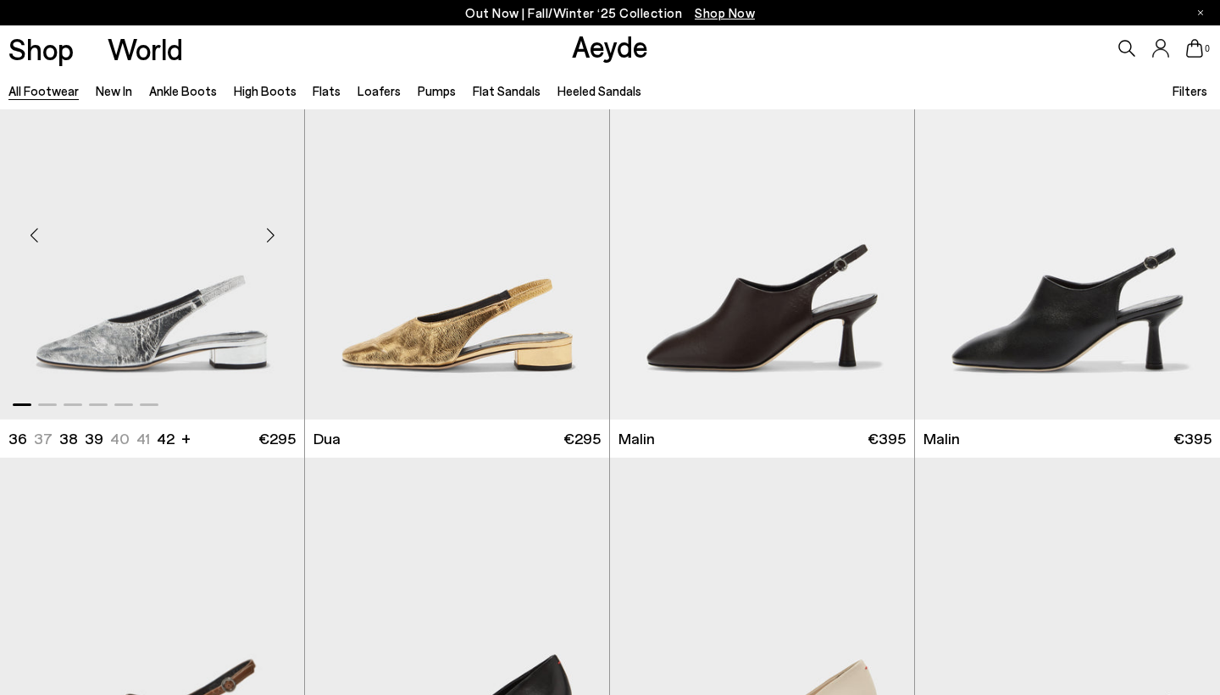
scroll to position [24479, 0]
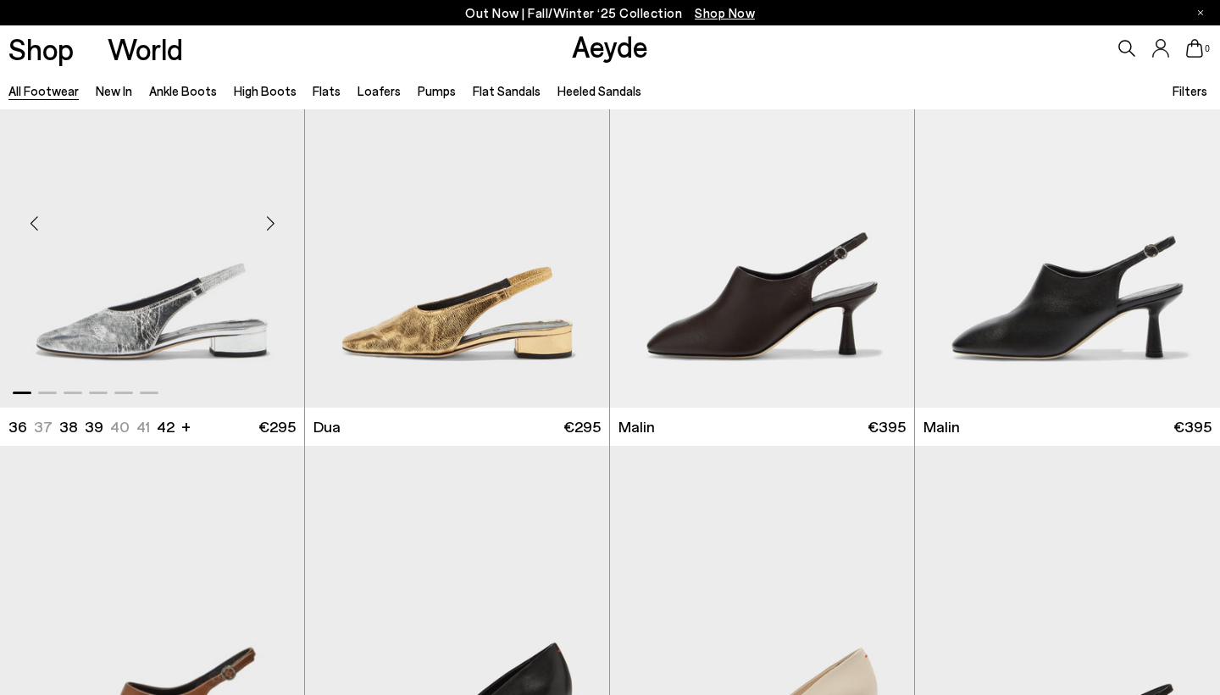
click at [275, 206] on div "Next slide" at bounding box center [270, 223] width 51 height 51
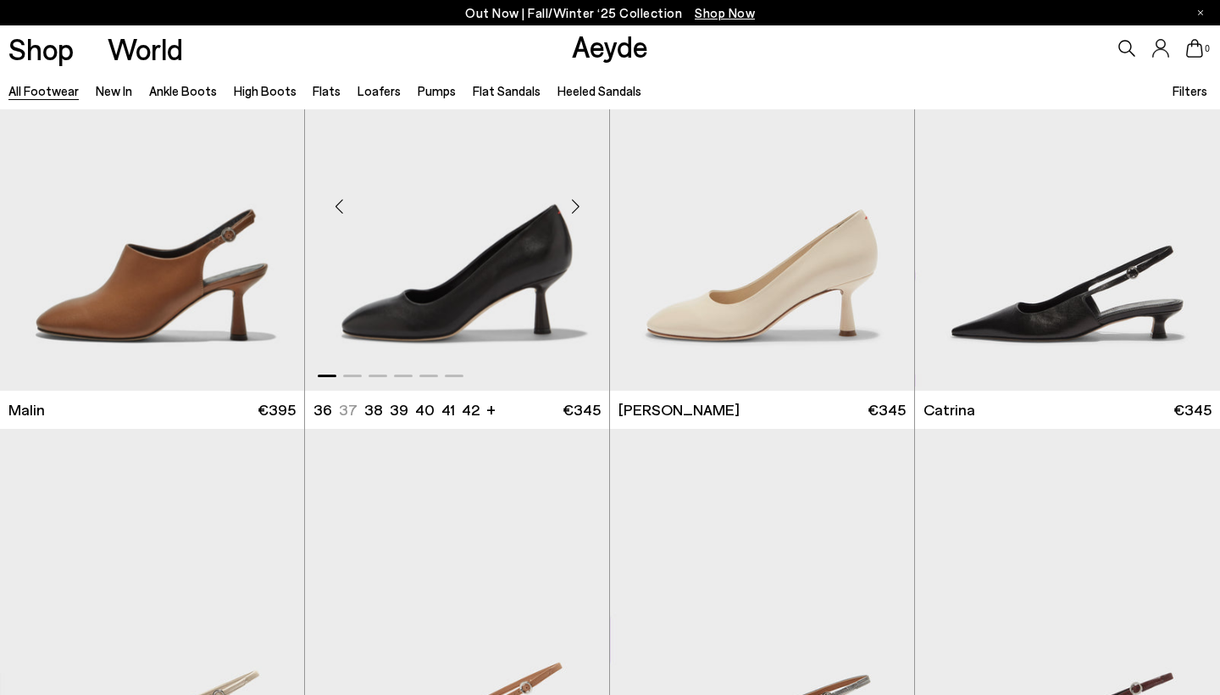
scroll to position [24769, 0]
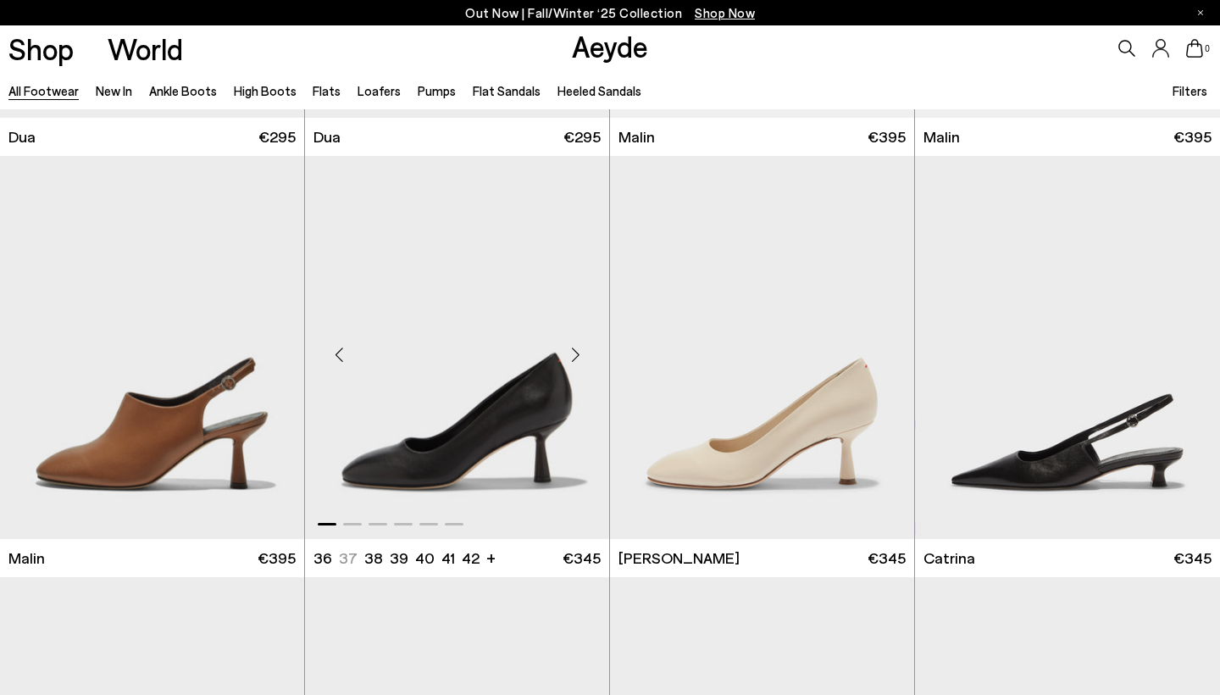
click at [577, 331] on div "Next slide" at bounding box center [575, 354] width 51 height 51
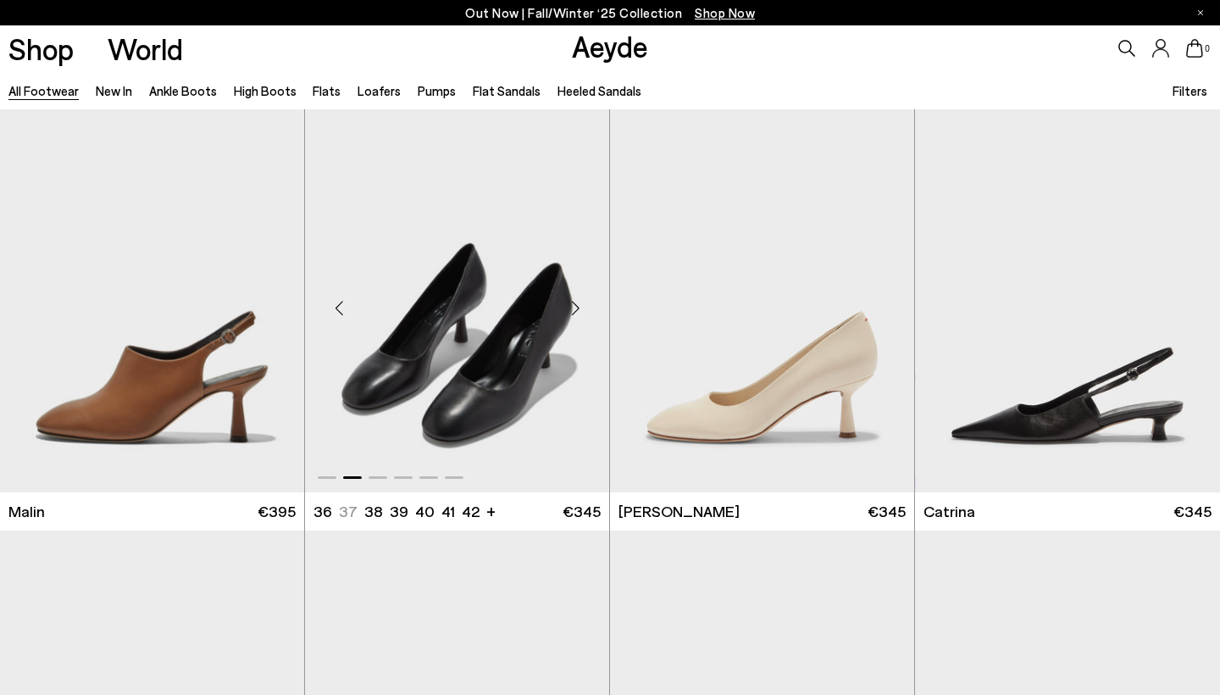
scroll to position [25431, 0]
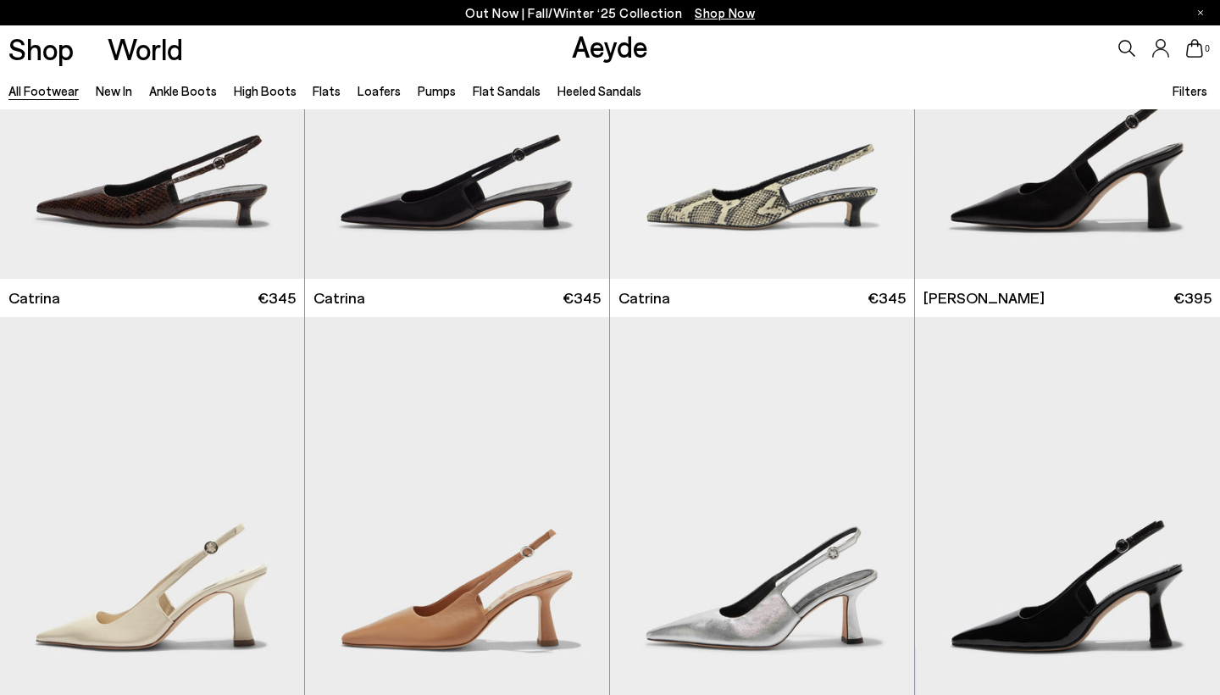
scroll to position [26953, 0]
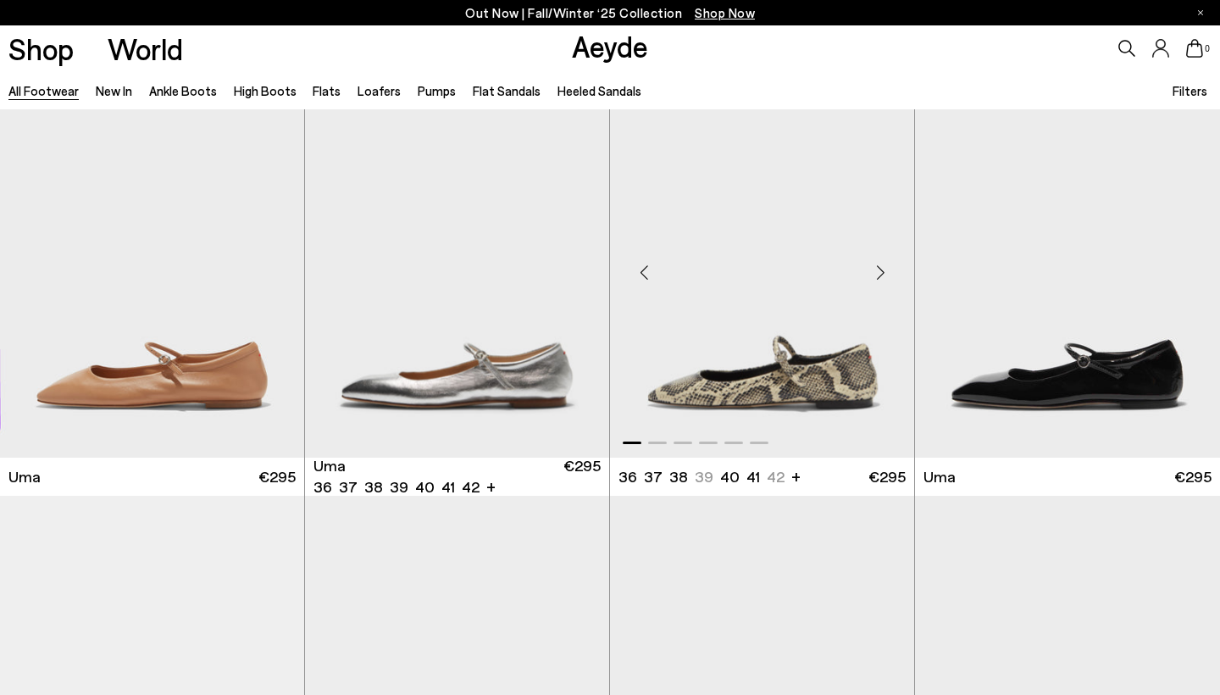
click at [880, 253] on div "Next slide" at bounding box center [880, 272] width 51 height 51
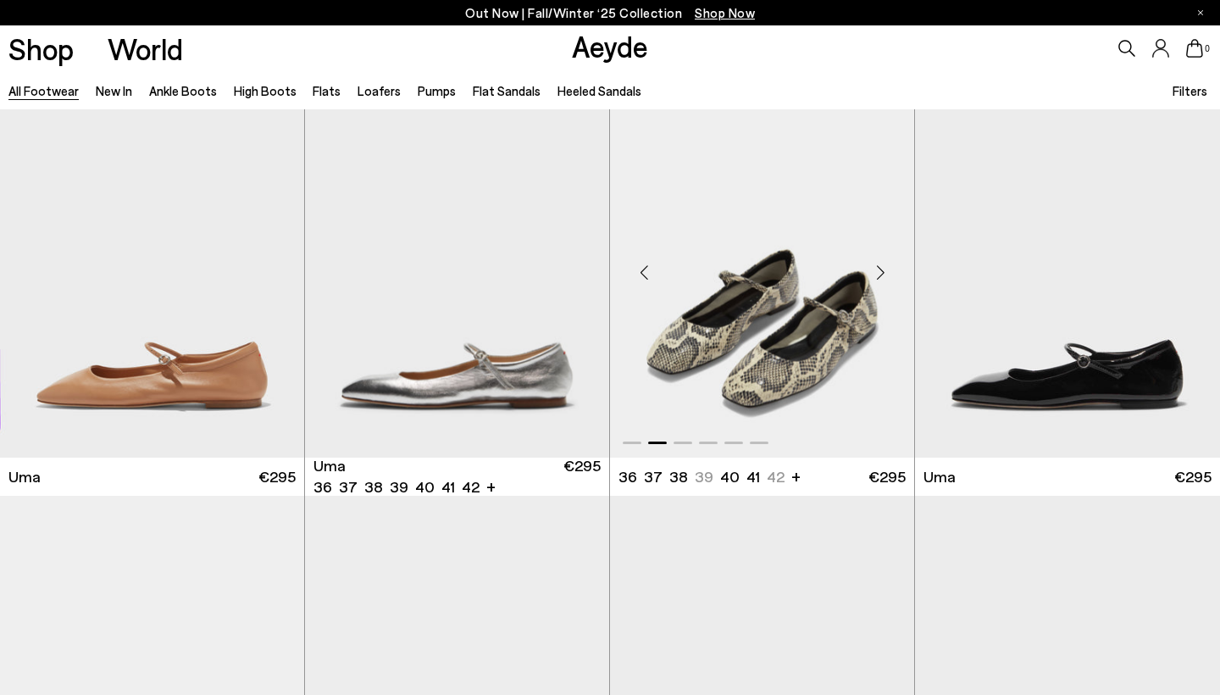
scroll to position [27687, 0]
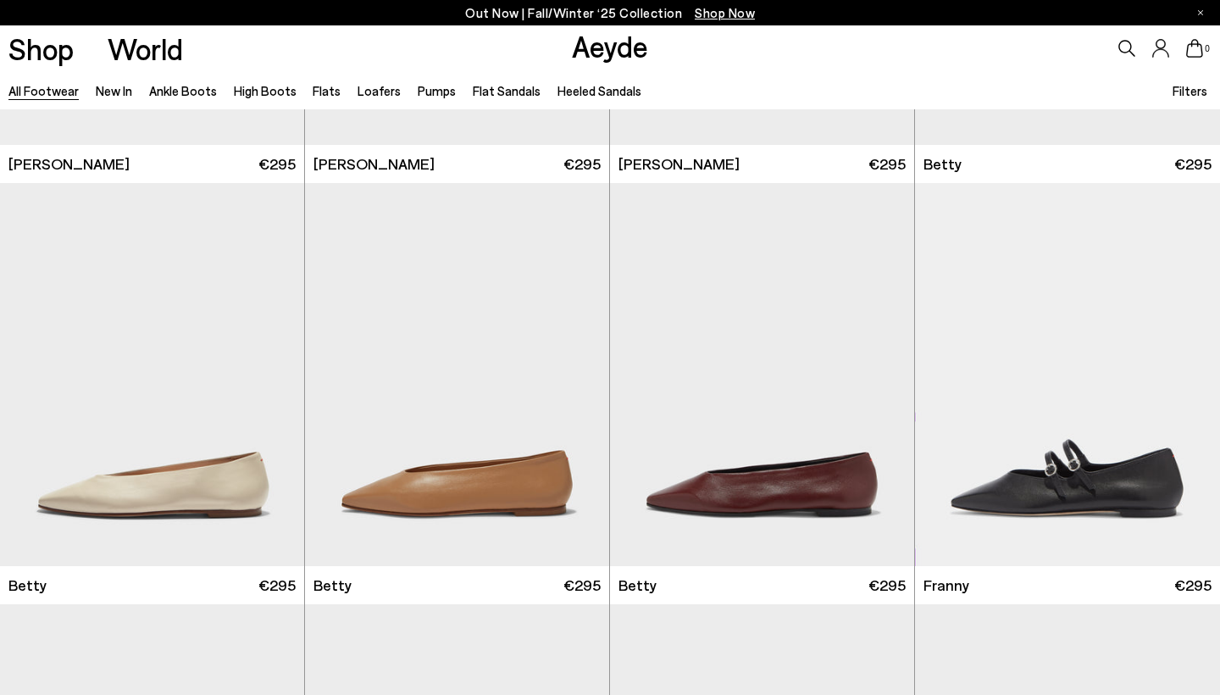
scroll to position [28548, 0]
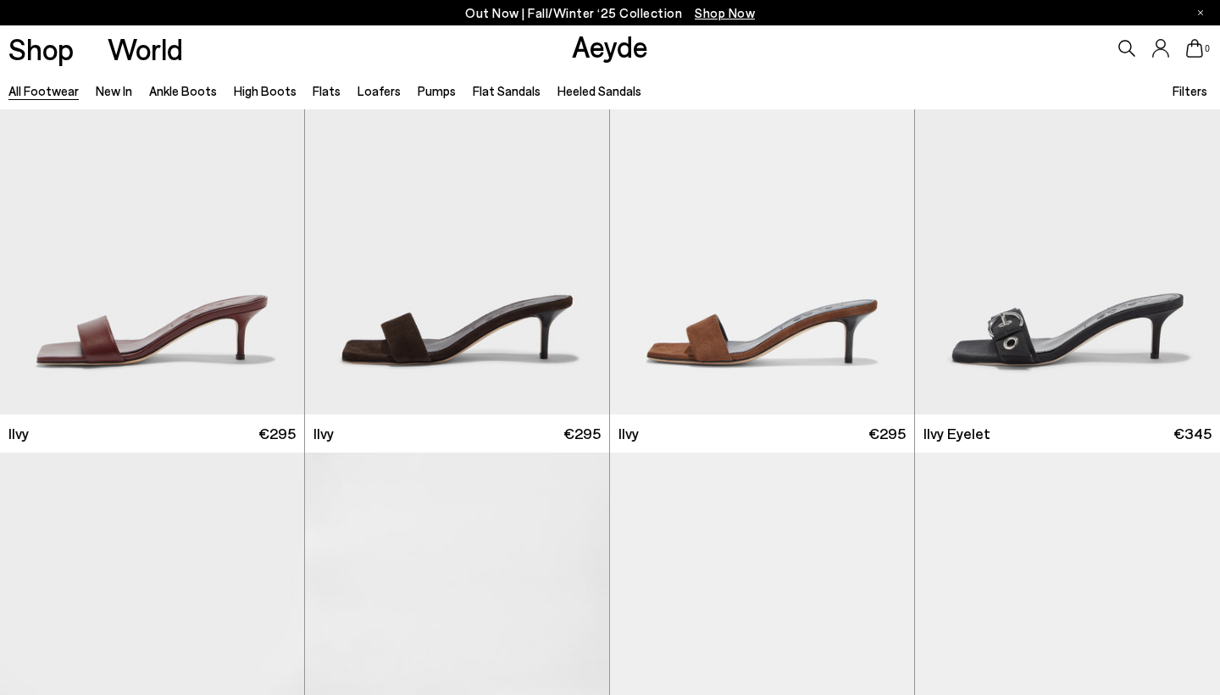
scroll to position [30818, 0]
